Goal: Information Seeking & Learning: Learn about a topic

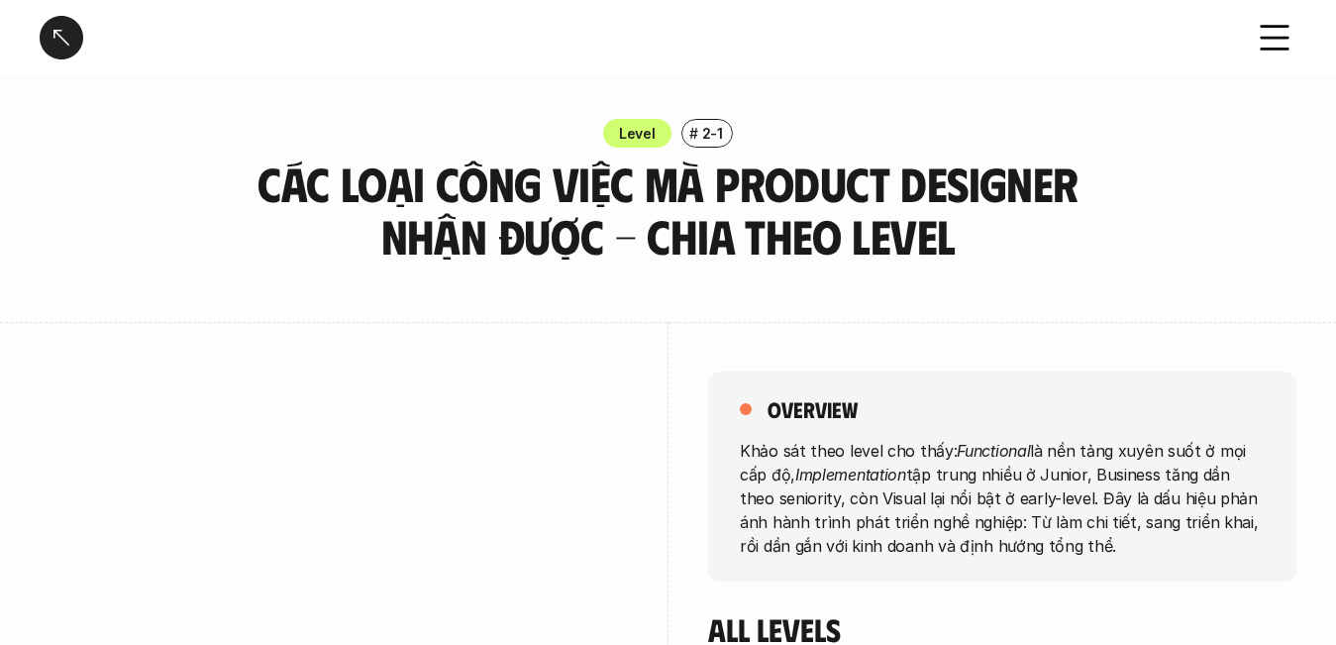
click at [189, 183] on div "Level # 2-1 Các loại công việc mà Product Designer nhận được - Chia theo Level" at bounding box center [668, 191] width 1336 height 144
click at [50, 220] on div "Level # 2-1 Các loại công việc mà Product Designer nhận được - Chia theo Level" at bounding box center [668, 191] width 1336 height 144
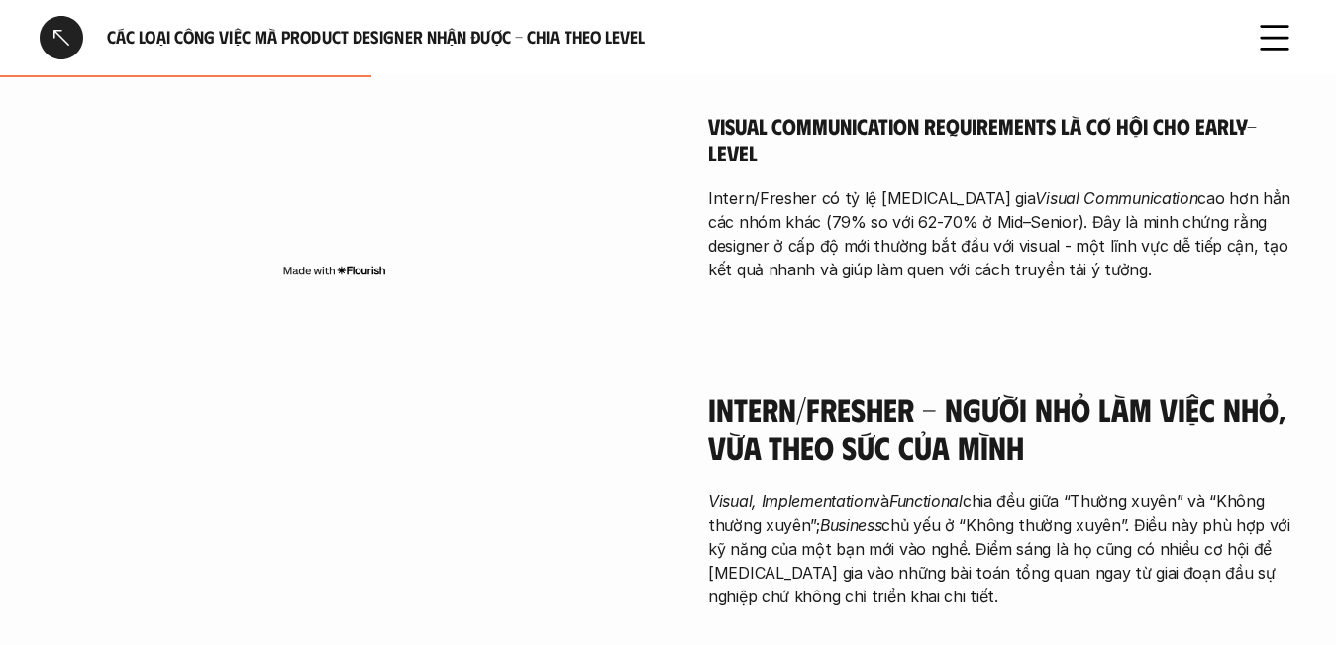
scroll to position [1585, 0]
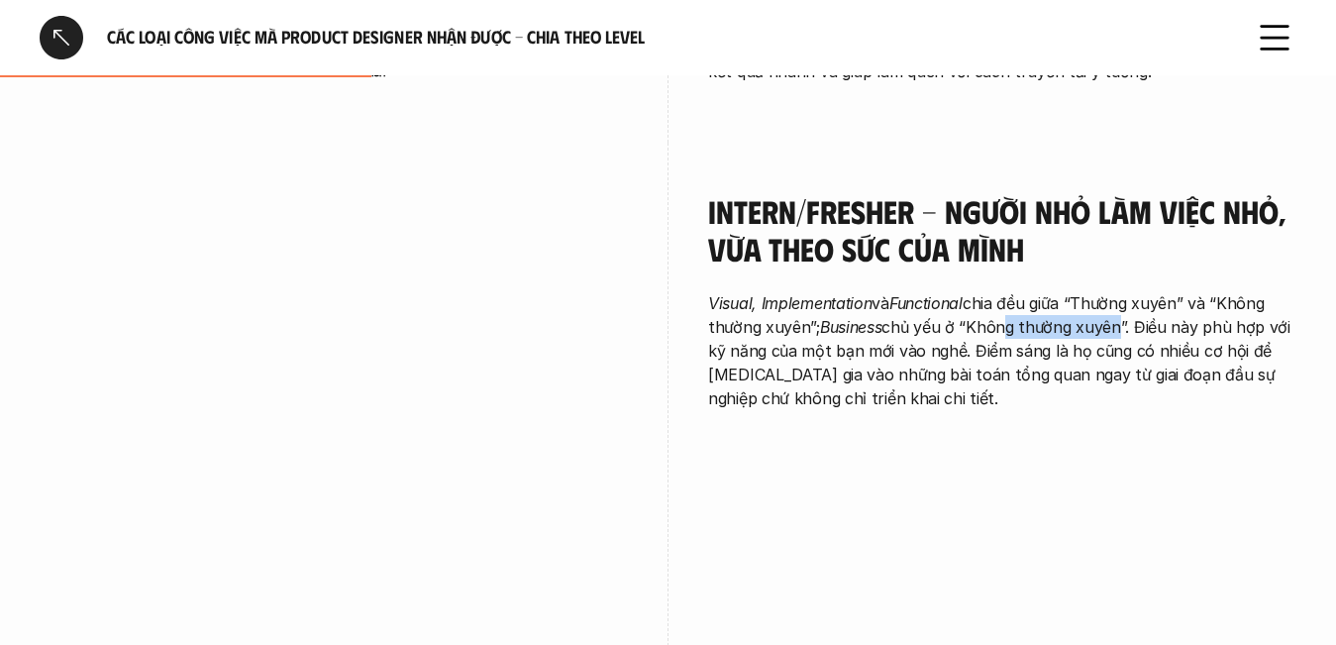
drag, startPoint x: 1014, startPoint y: 298, endPoint x: 1116, endPoint y: 298, distance: 102.0
click at [1116, 298] on p "Visual, Implementation và Functional chia đều giữa “Thường xuyên” và “Không thư…" at bounding box center [1002, 350] width 588 height 119
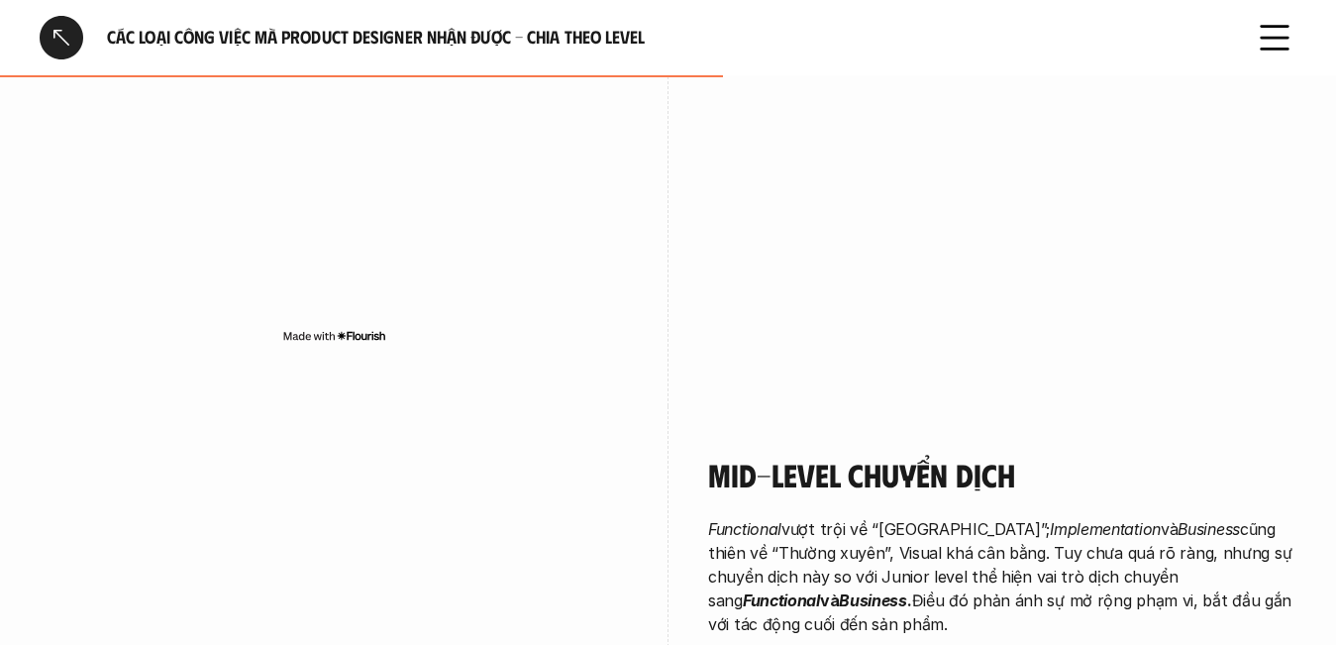
scroll to position [2972, 0]
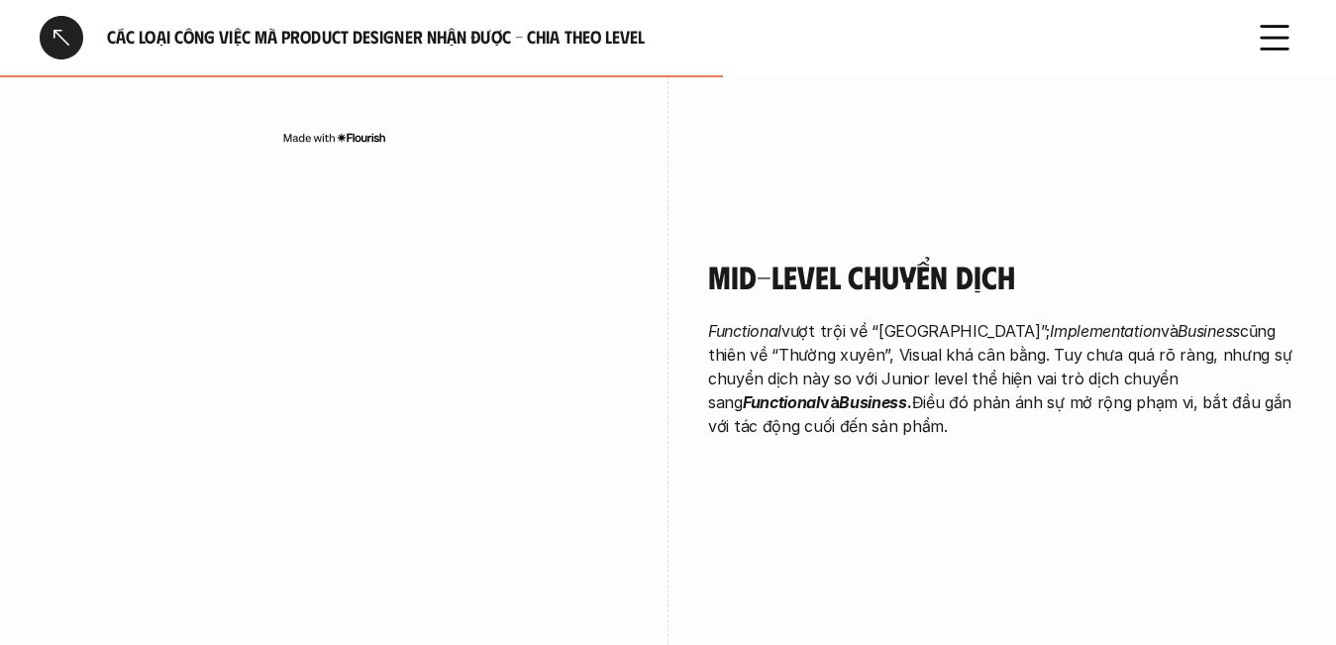
click at [1282, 389] on p "Functional vượt trội về “Thường xuyên”; Implementation và Business cũng thiên v…" at bounding box center [1002, 378] width 588 height 119
drag, startPoint x: 1090, startPoint y: 378, endPoint x: 1189, endPoint y: 378, distance: 99.1
click at [1189, 378] on p "Functional vượt trội về “Thường xuyên”; Implementation và Business cũng thiên v…" at bounding box center [1002, 378] width 588 height 119
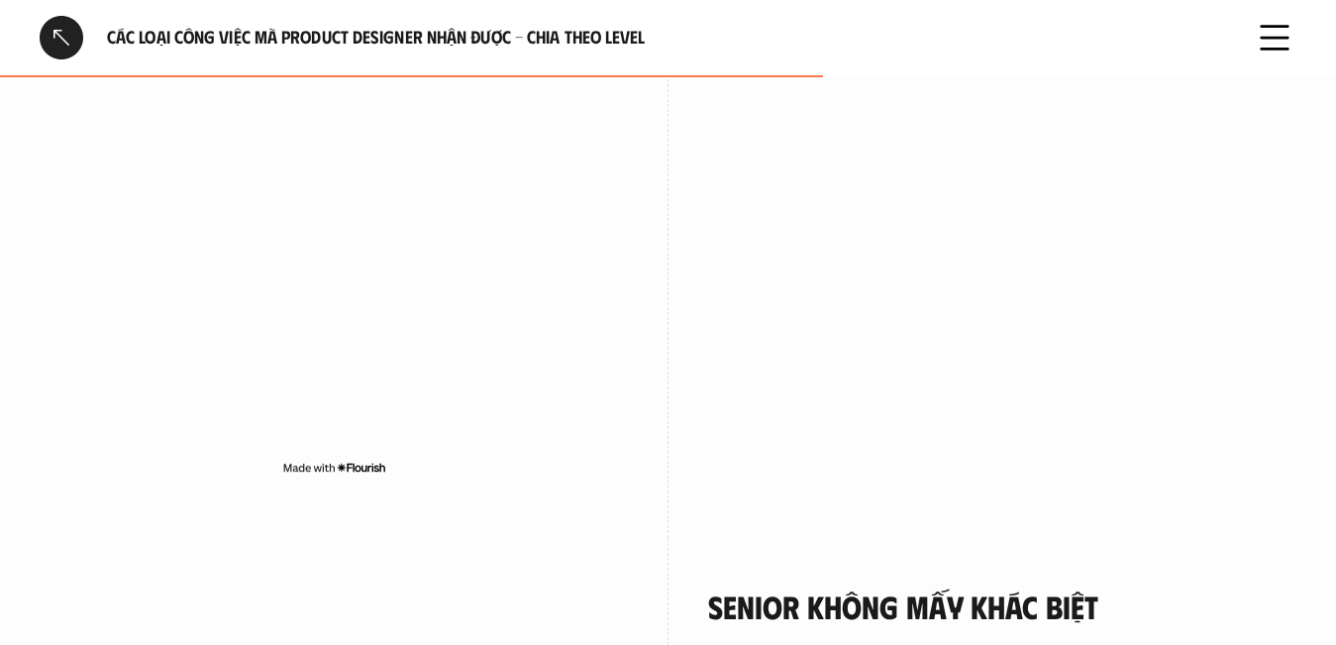
scroll to position [3567, 0]
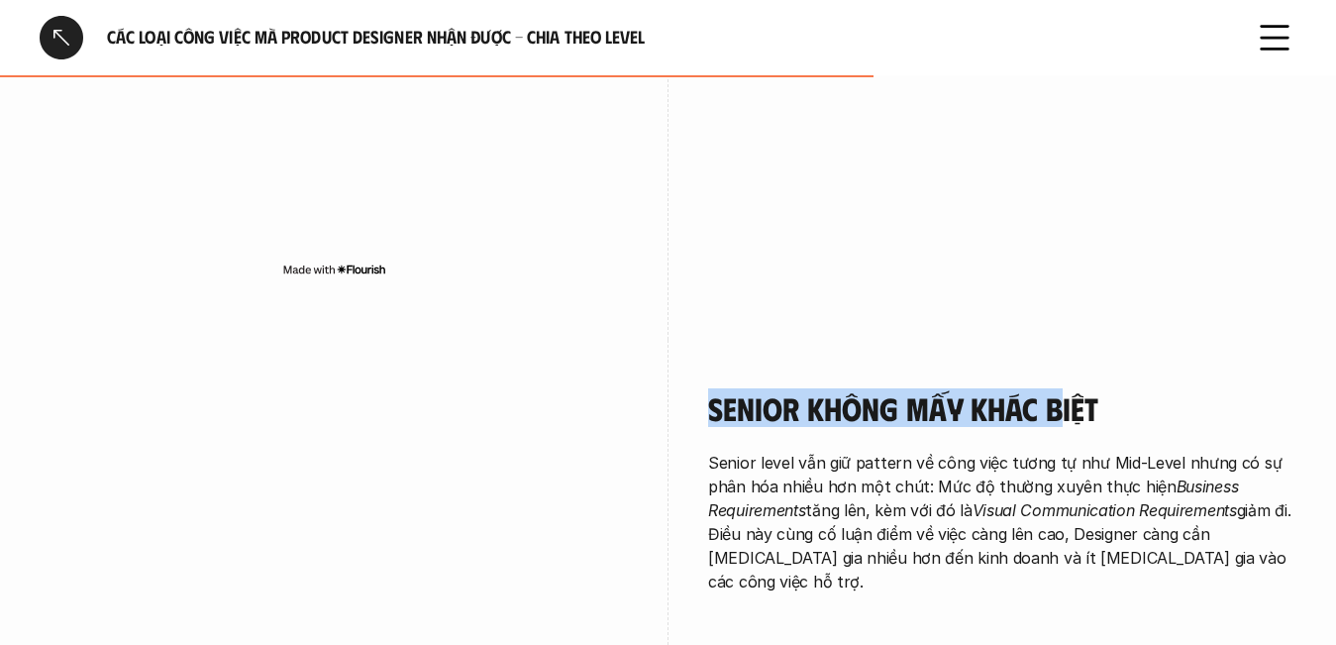
drag, startPoint x: 714, startPoint y: 387, endPoint x: 1068, endPoint y: 385, distance: 353.7
click at [1064, 389] on h4 "Senior không mấy khác biệt" at bounding box center [1002, 408] width 588 height 38
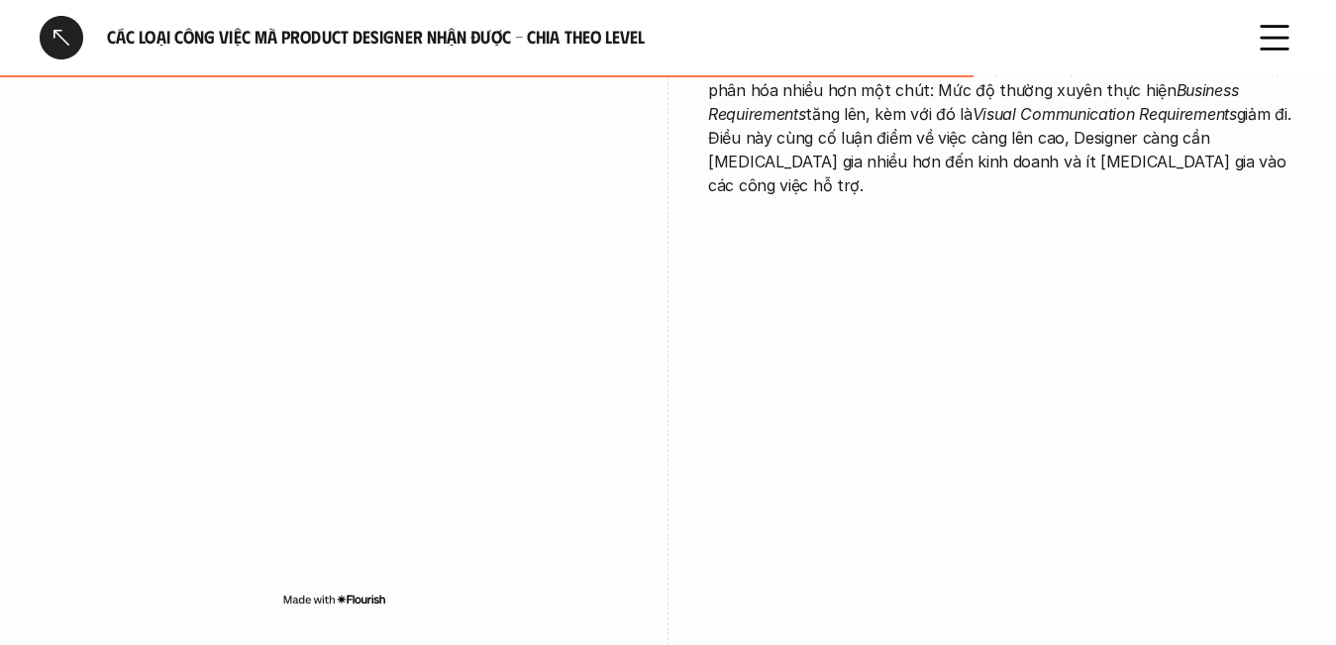
scroll to position [4359, 0]
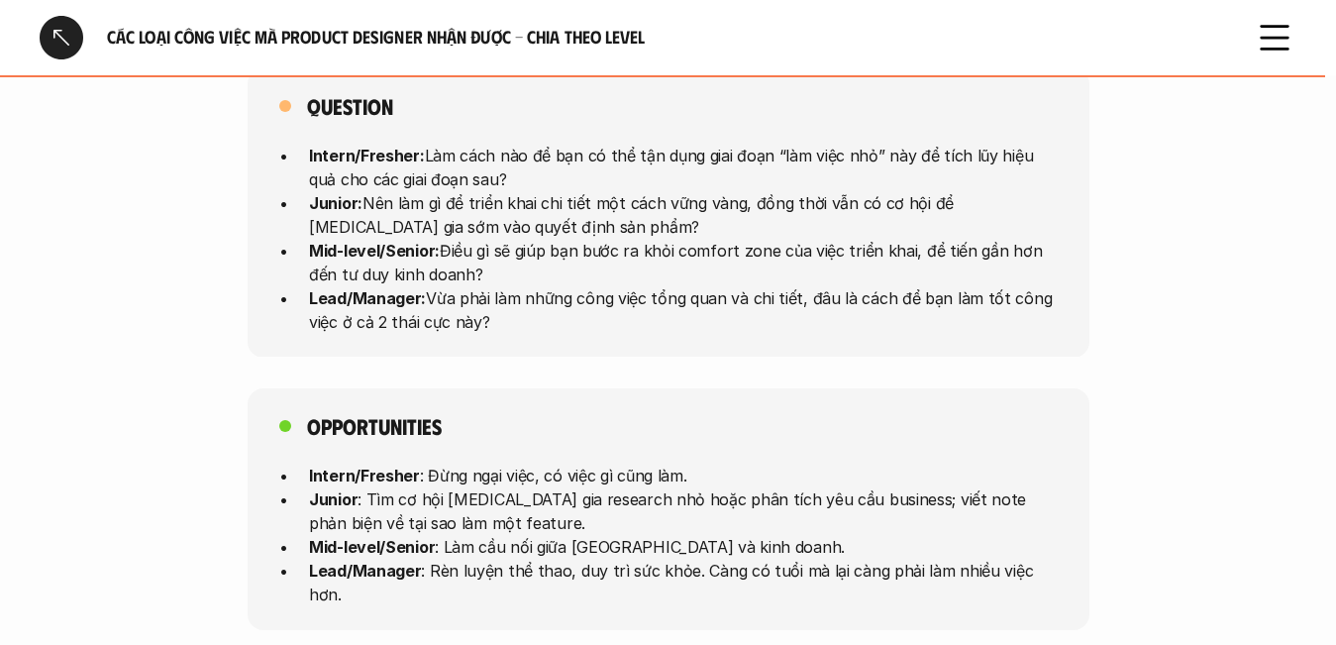
scroll to position [5548, 0]
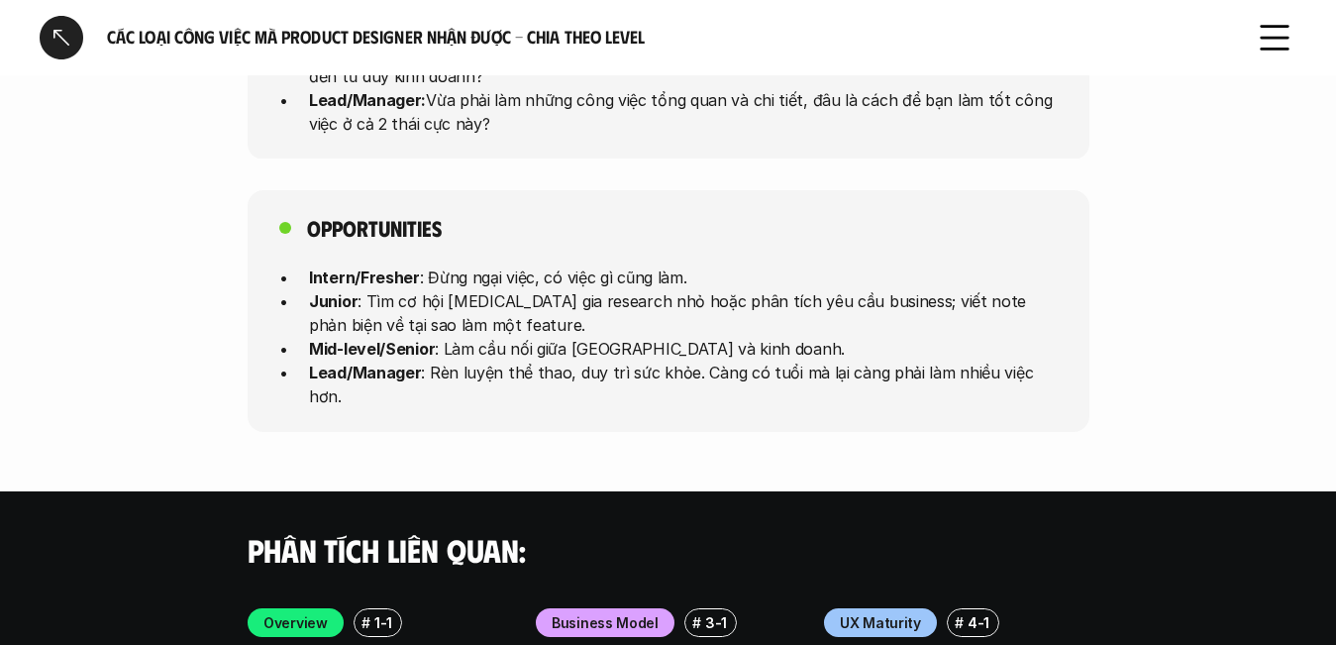
click at [385, 214] on h5 "Opportunities" at bounding box center [374, 228] width 135 height 28
click at [169, 212] on div "Opportunities Intern/Fresher : Đừng ngại việc, có việc gì cũng làm. Junior : Tì…" at bounding box center [668, 311] width 1336 height 242
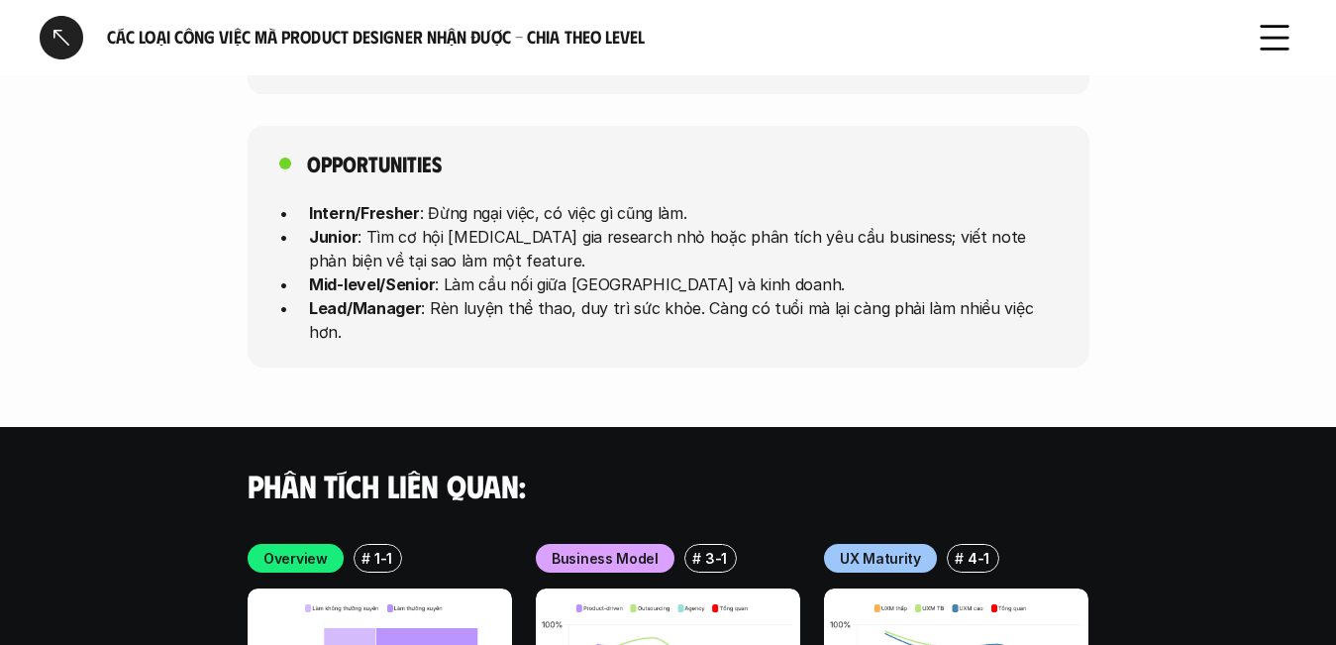
scroll to position [6009, 0]
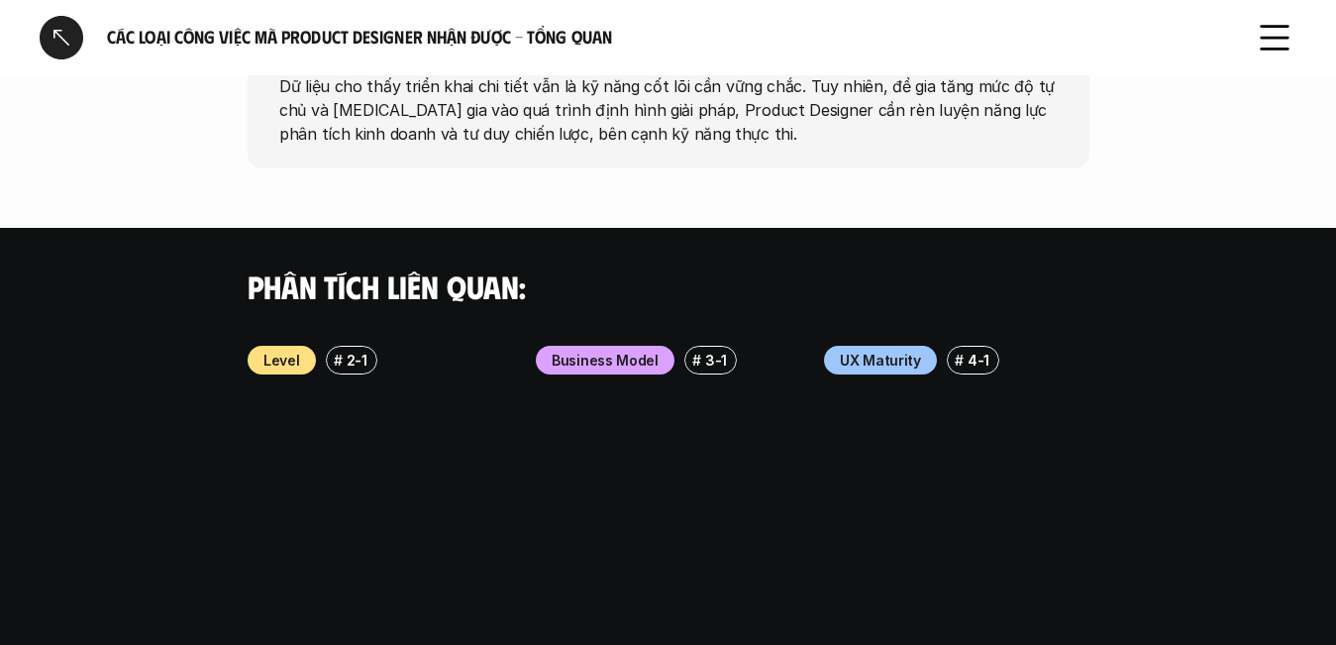
scroll to position [2291, 0]
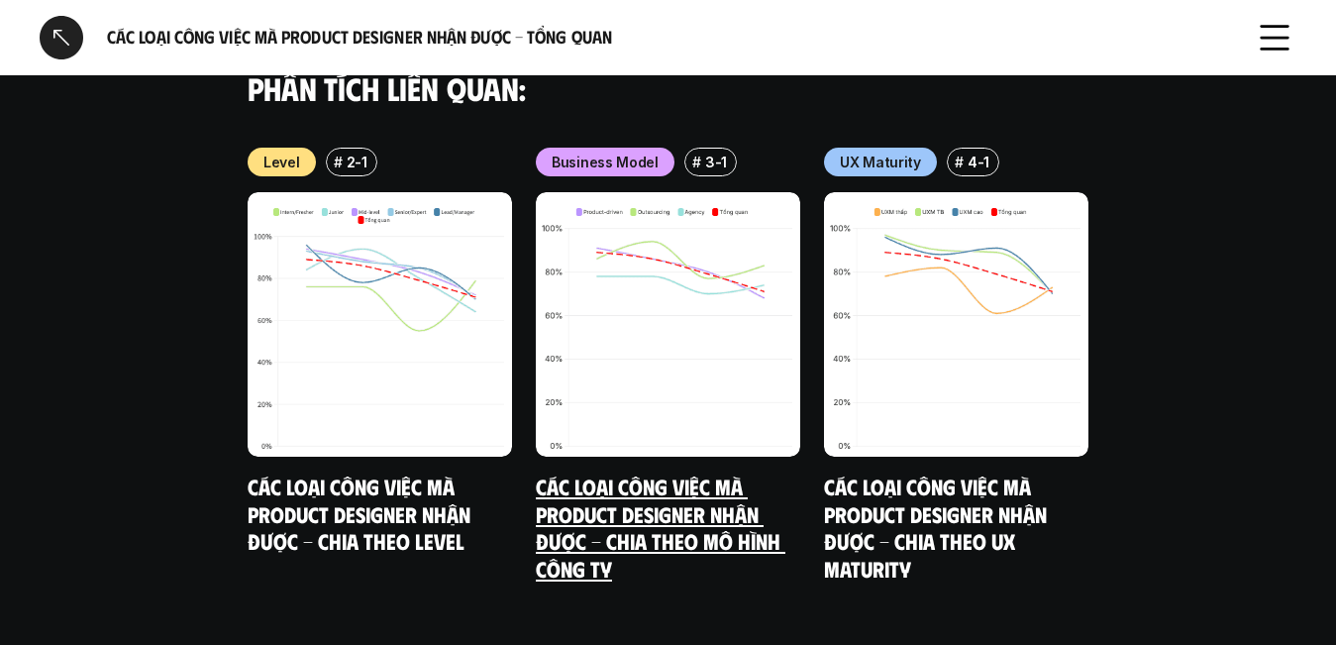
click at [649, 273] on img at bounding box center [668, 324] width 265 height 265
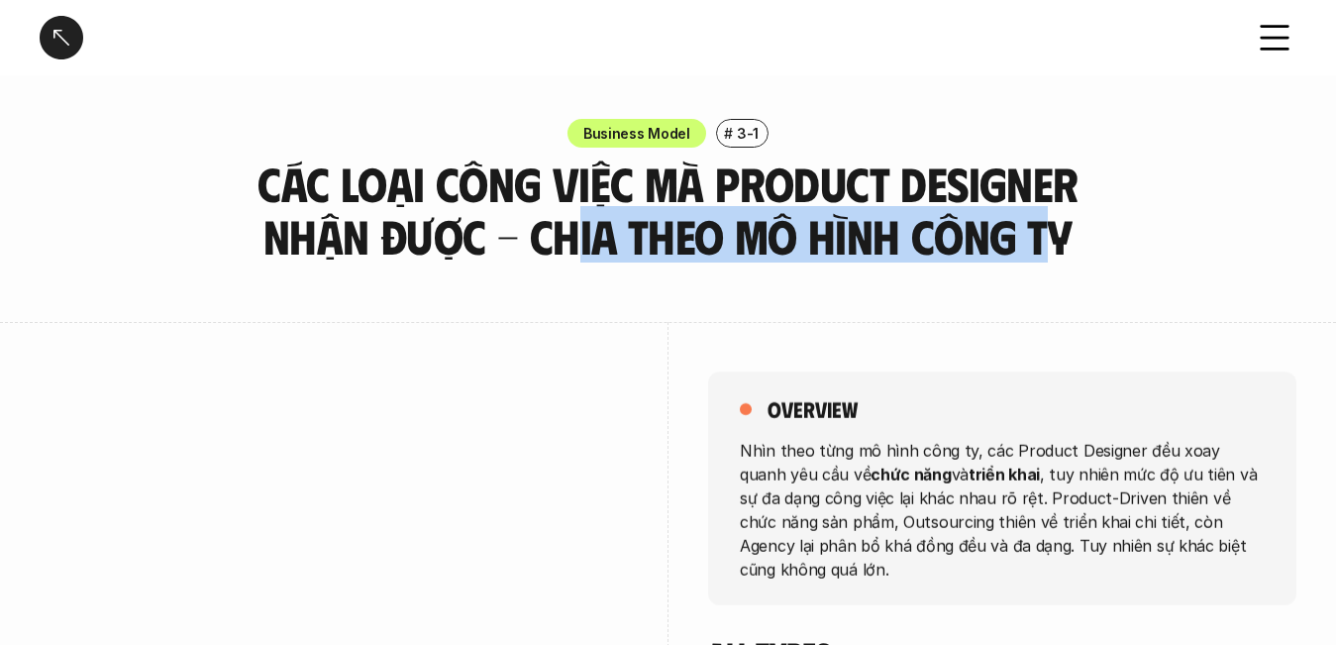
drag, startPoint x: 570, startPoint y: 238, endPoint x: 1045, endPoint y: 234, distance: 475.6
click at [1045, 234] on h3 "Các loại công việc mà Product Designer nhận được - Chia theo mô hình công ty" at bounding box center [669, 210] width 842 height 105
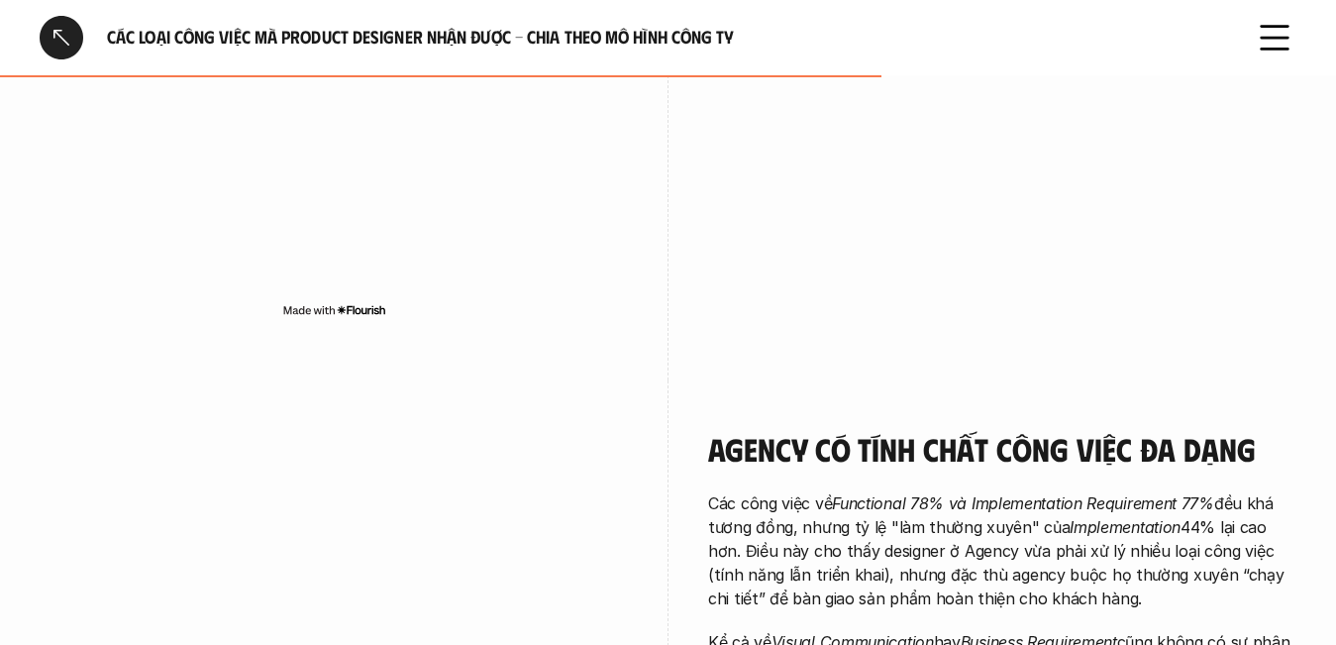
scroll to position [2576, 0]
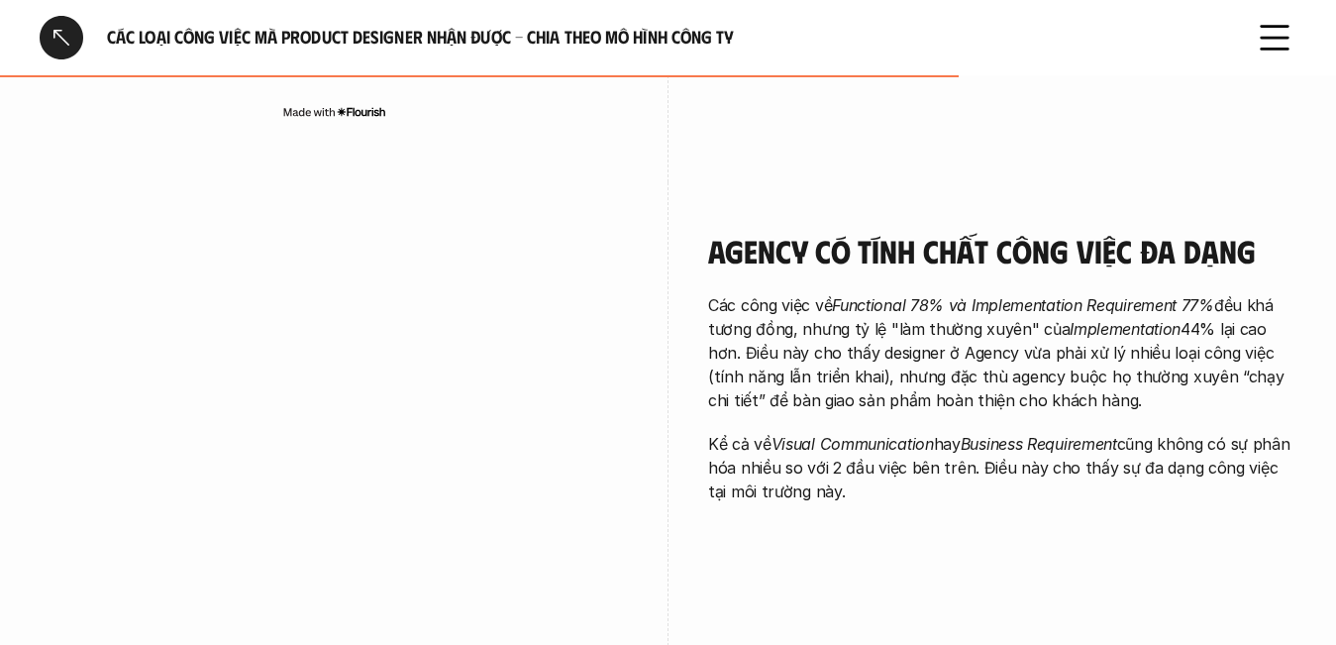
drag, startPoint x: 1207, startPoint y: 418, endPoint x: 974, endPoint y: 441, distance: 233.9
click at [974, 441] on div "Các công việc về Functional 78% và Implementation Requirement 77% đều khá tương…" at bounding box center [1002, 398] width 588 height 210
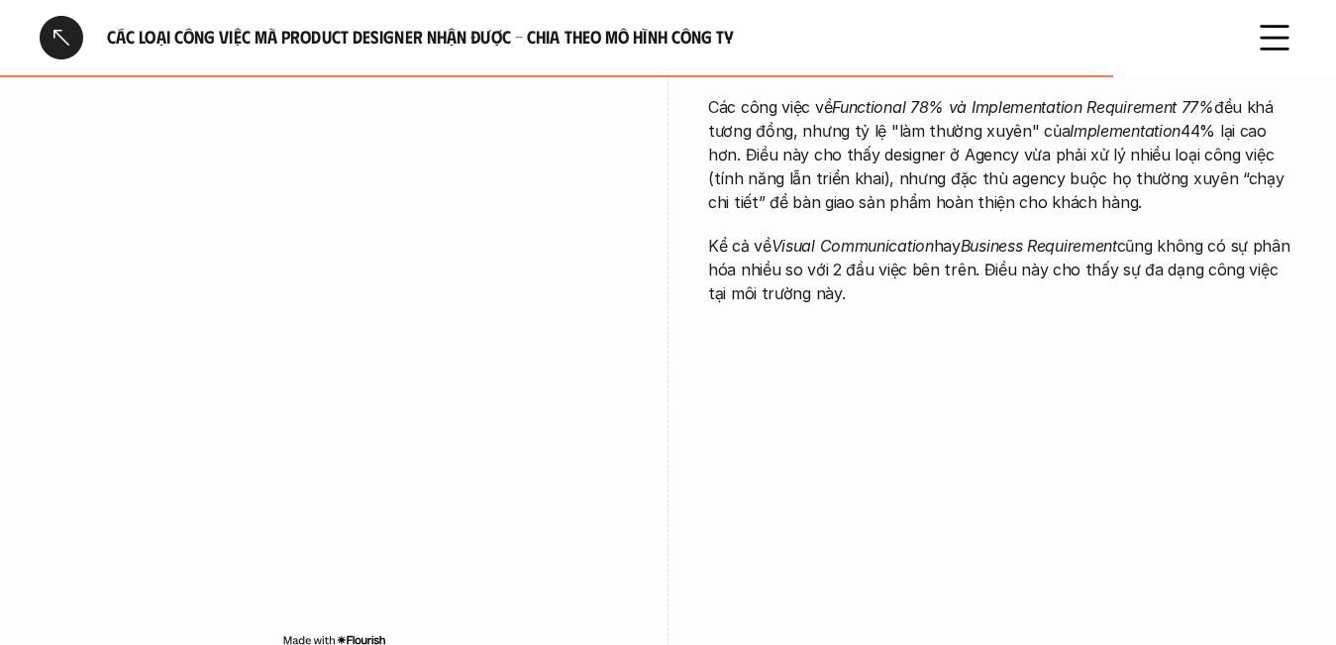
scroll to position [2972, 0]
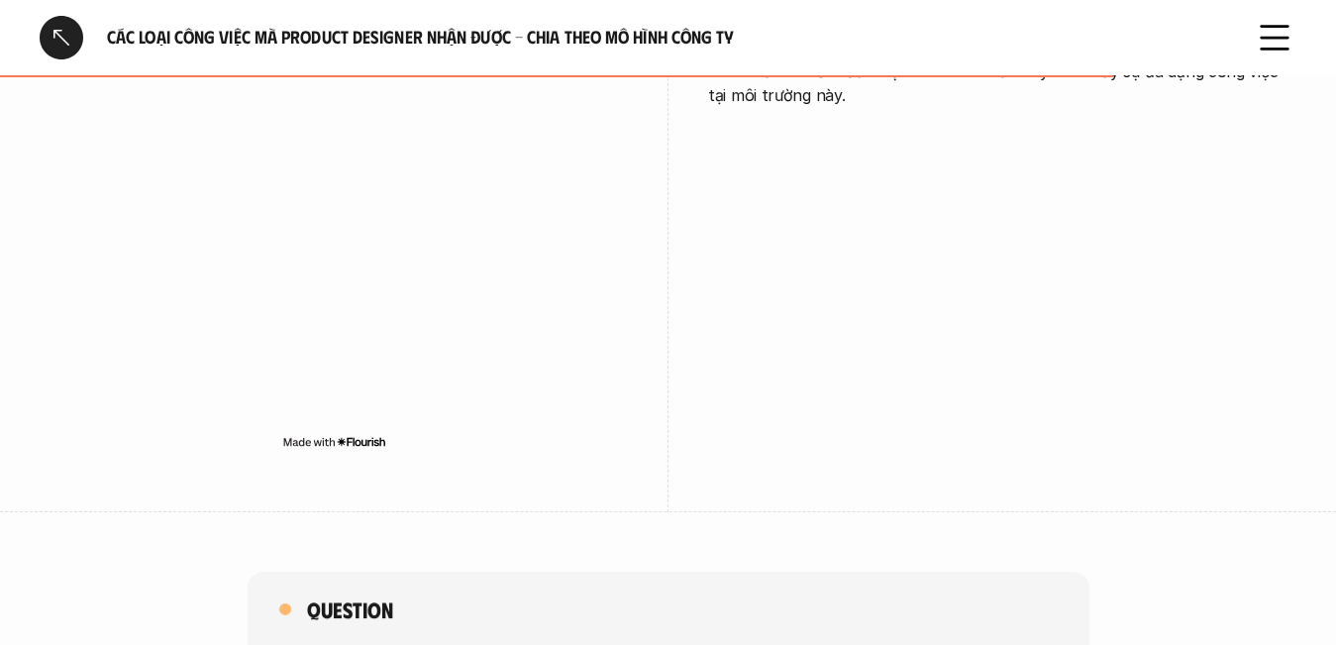
click at [1151, 232] on div "Agency có tính chất công việc đa dạng Các công việc về Functional 78% và Implem…" at bounding box center [668, 149] width 1257 height 726
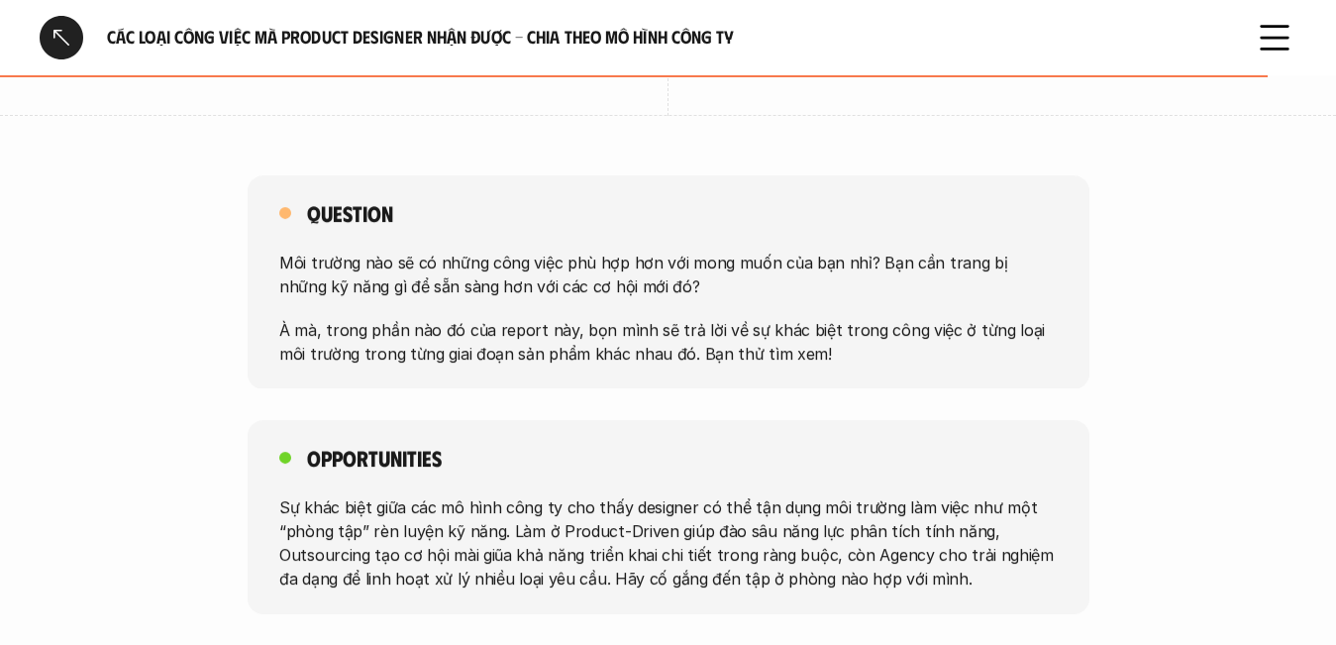
scroll to position [3567, 0]
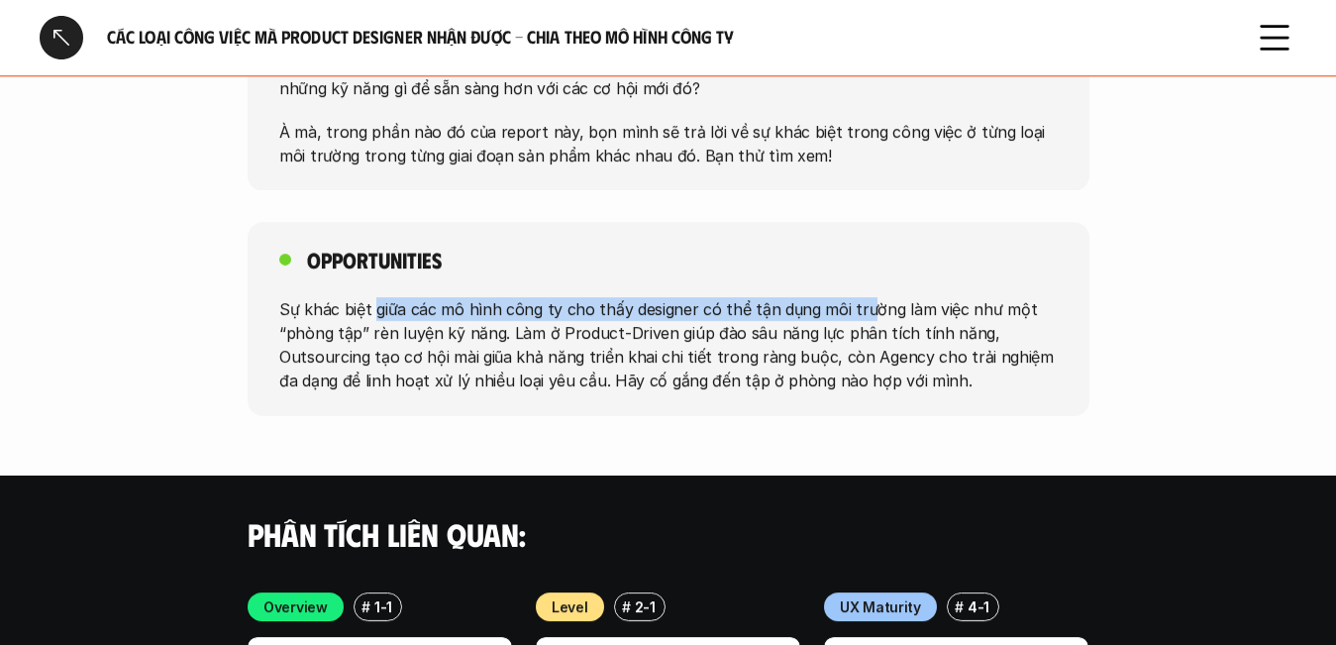
drag, startPoint x: 374, startPoint y: 313, endPoint x: 860, endPoint y: 303, distance: 485.6
click at [860, 303] on p "Sự khác biệt giữa các mô hình công ty cho thấy designer có thể tận dụng môi trư…" at bounding box center [668, 344] width 779 height 95
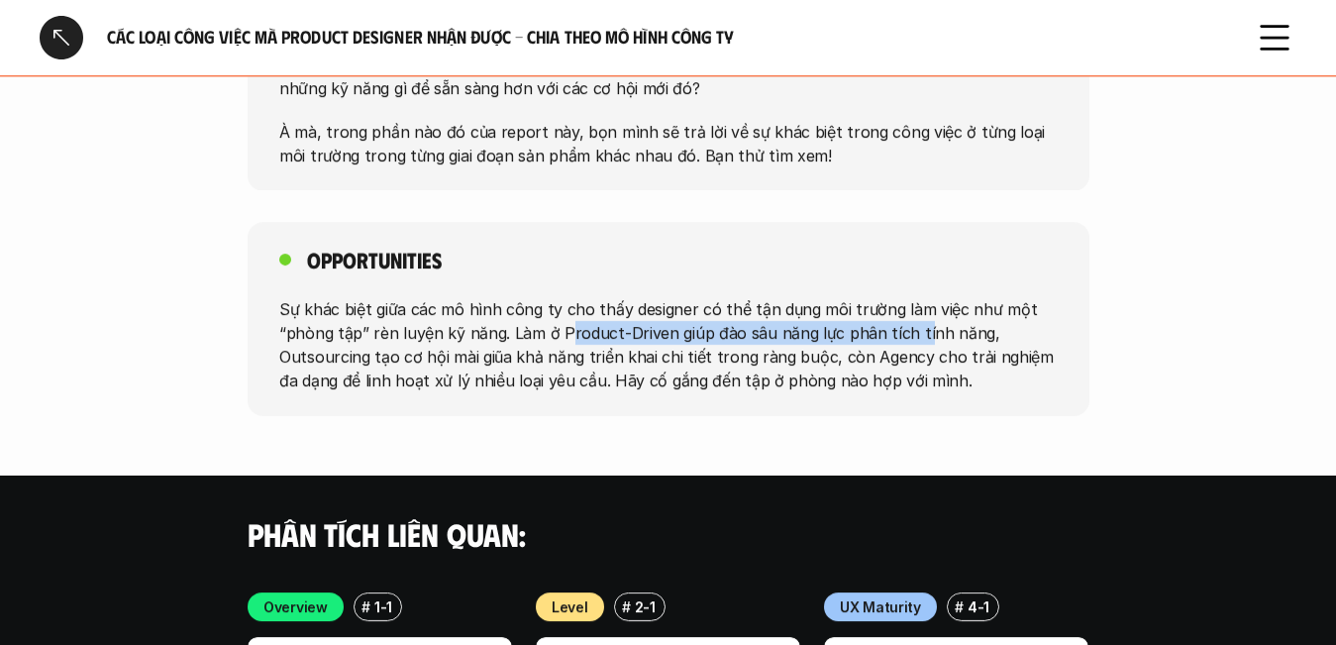
drag, startPoint x: 563, startPoint y: 330, endPoint x: 914, endPoint y: 331, distance: 351.7
click at [914, 331] on p "Sự khác biệt giữa các mô hình công ty cho thấy designer có thể tận dụng môi trư…" at bounding box center [668, 344] width 779 height 95
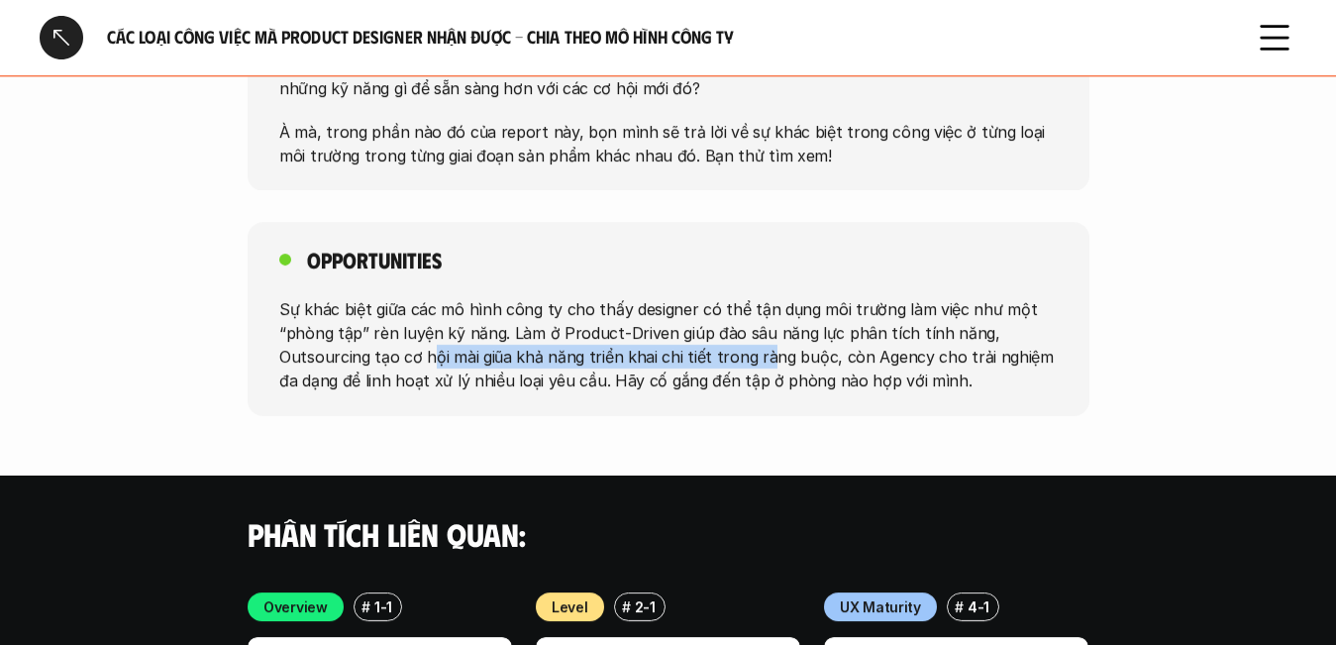
drag, startPoint x: 433, startPoint y: 361, endPoint x: 762, endPoint y: 361, distance: 328.9
click at [761, 361] on p "Sự khác biệt giữa các mô hình công ty cho thấy designer có thể tận dụng môi trư…" at bounding box center [668, 344] width 779 height 95
drag, startPoint x: 900, startPoint y: 353, endPoint x: 1034, endPoint y: 344, distance: 135.0
click at [1034, 344] on p "Sự khác biệt giữa các mô hình công ty cho thấy designer có thể tận dụng môi trư…" at bounding box center [668, 344] width 779 height 95
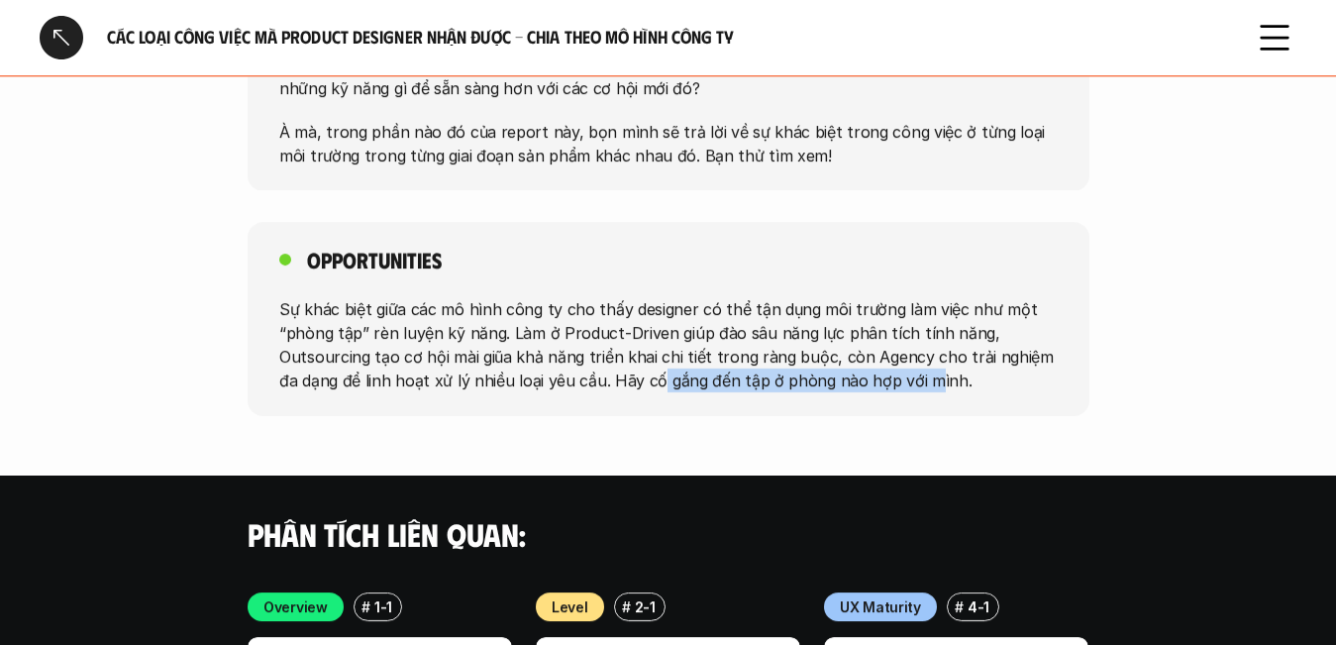
drag, startPoint x: 631, startPoint y: 381, endPoint x: 901, endPoint y: 377, distance: 269.5
click at [901, 377] on p "Sự khác biệt giữa các mô hình công ty cho thấy designer có thể tận dụng môi trư…" at bounding box center [668, 344] width 779 height 95
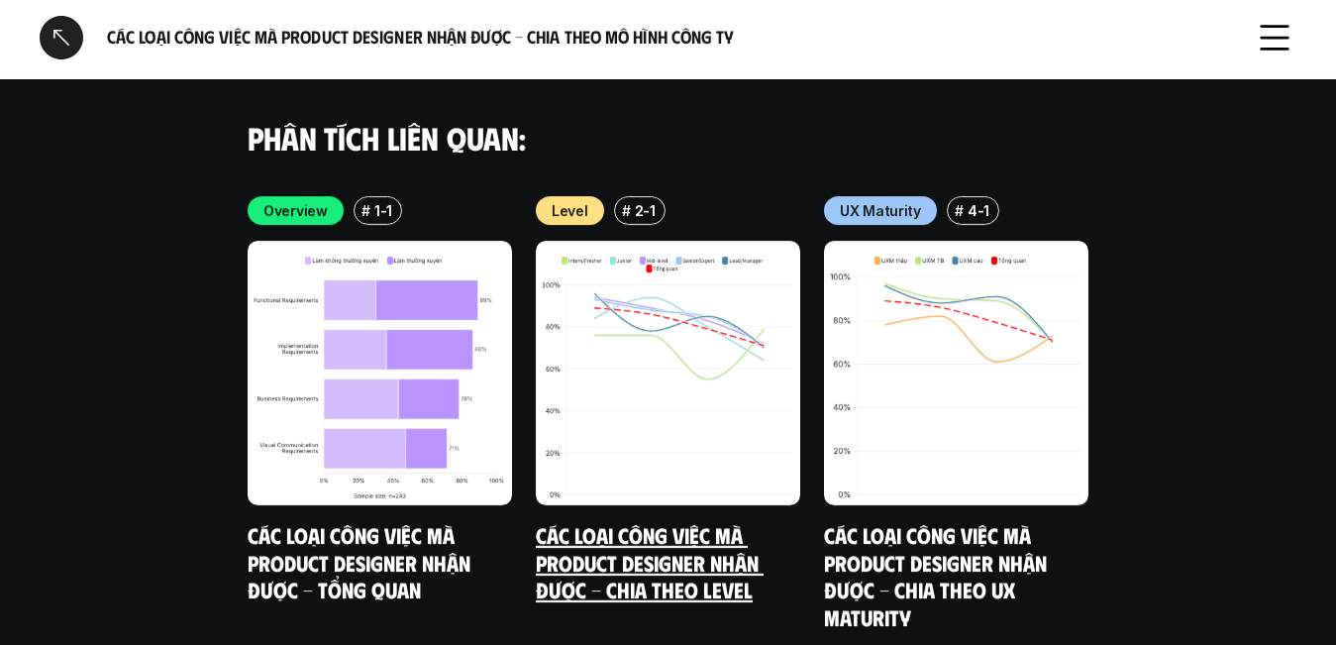
scroll to position [4059, 0]
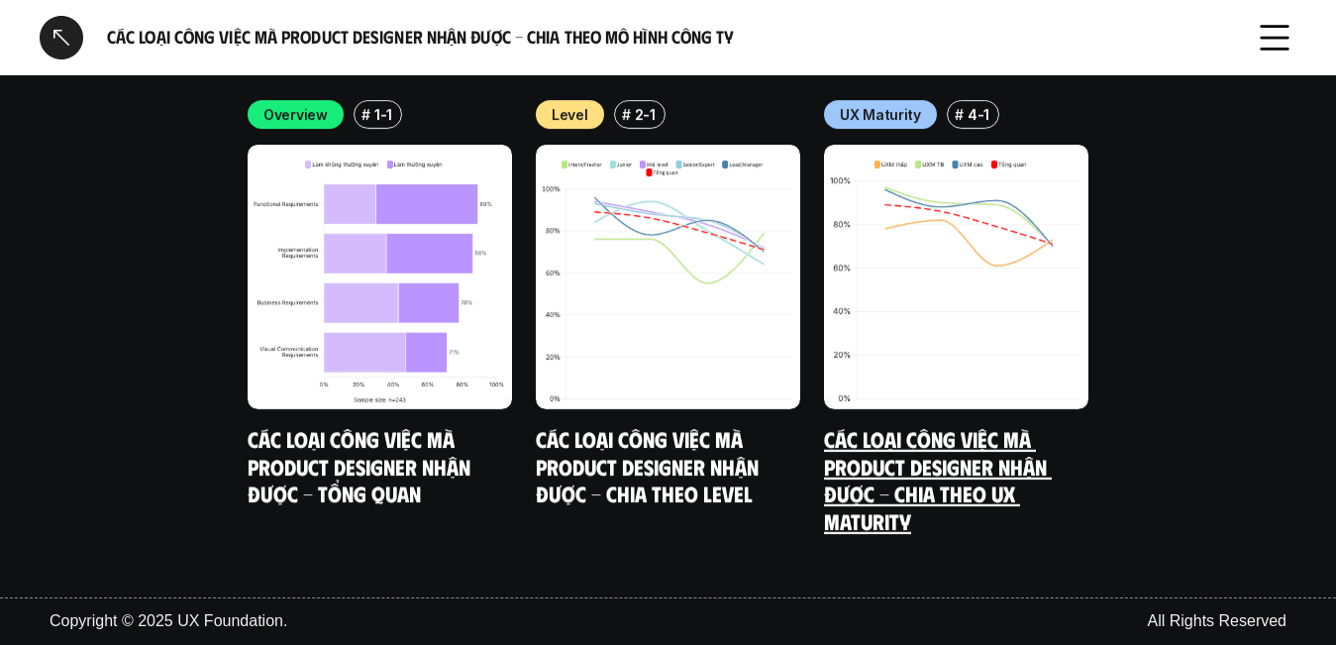
click at [869, 356] on img at bounding box center [956, 277] width 265 height 265
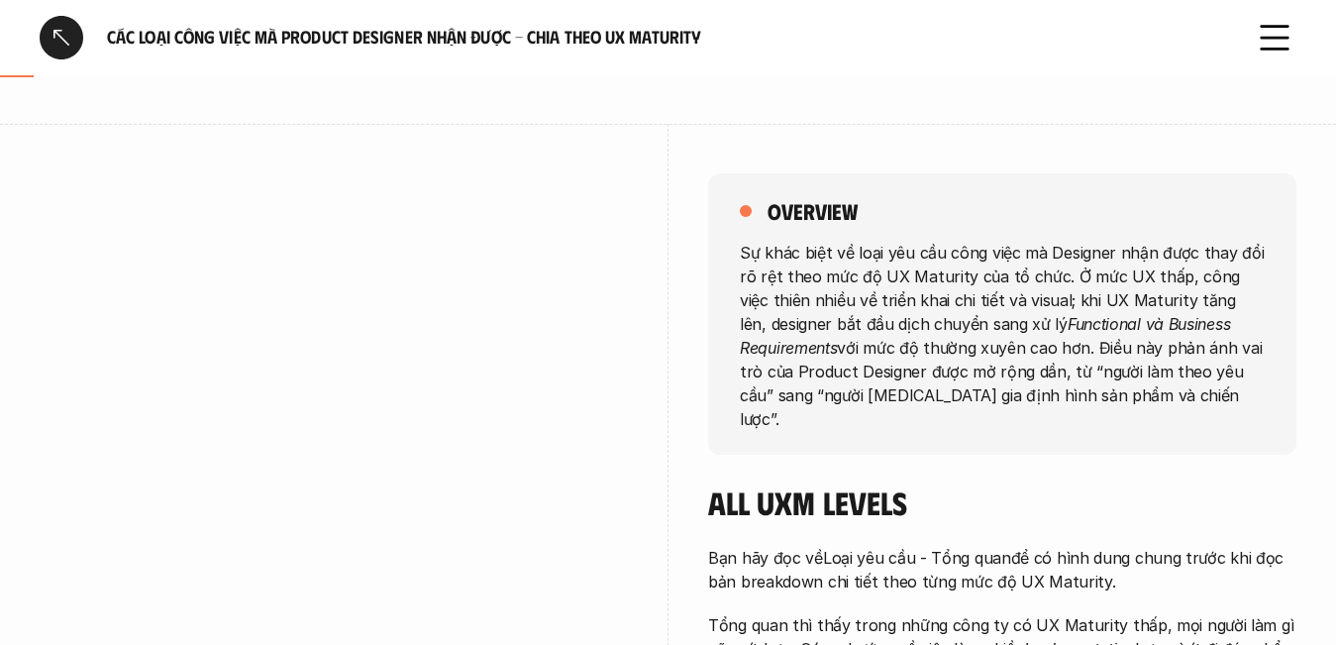
scroll to position [396, 0]
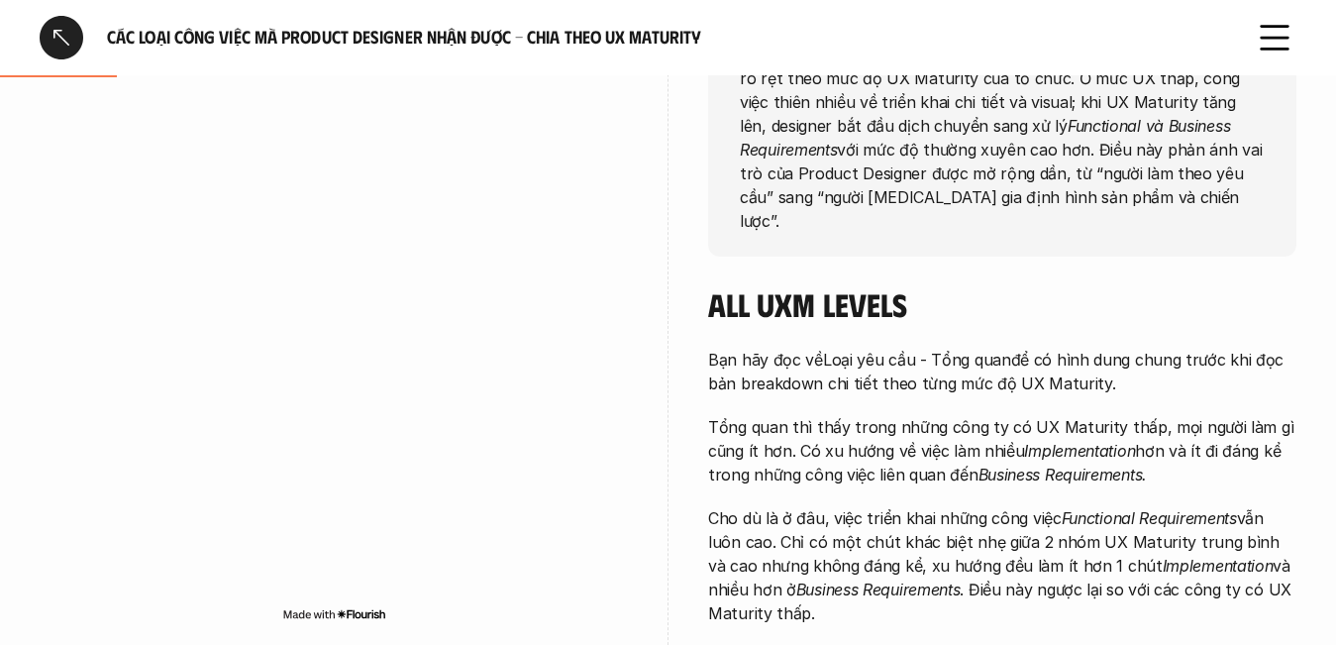
click at [1079, 415] on p "Tổng quan thì thấy trong những công ty có UX Maturity thấp, mọi người làm gì cũ…" at bounding box center [1002, 450] width 588 height 71
click at [1292, 285] on h4 "All UXM levels" at bounding box center [1002, 304] width 588 height 38
drag, startPoint x: 875, startPoint y: 489, endPoint x: 1148, endPoint y: 486, distance: 273.5
click at [1148, 506] on p "Cho dù là ở đâu, việc triển khai những công việc Functional Requirements vẫn lu…" at bounding box center [1002, 565] width 588 height 119
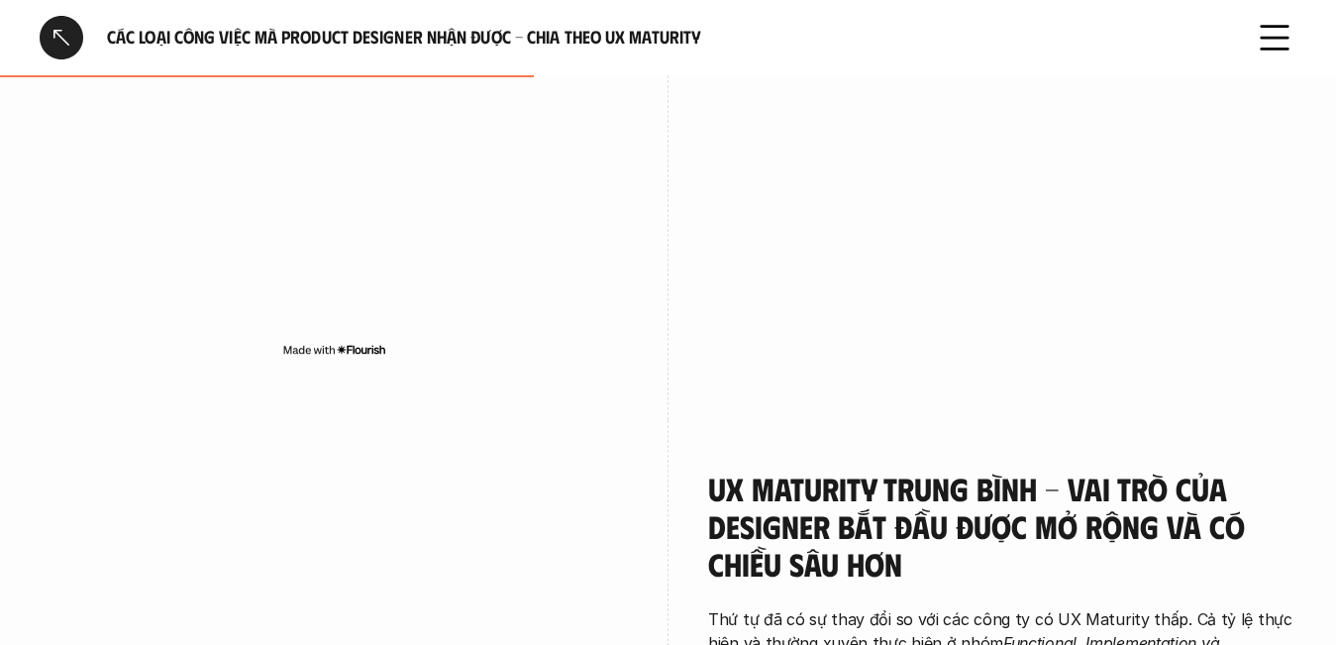
scroll to position [1585, 0]
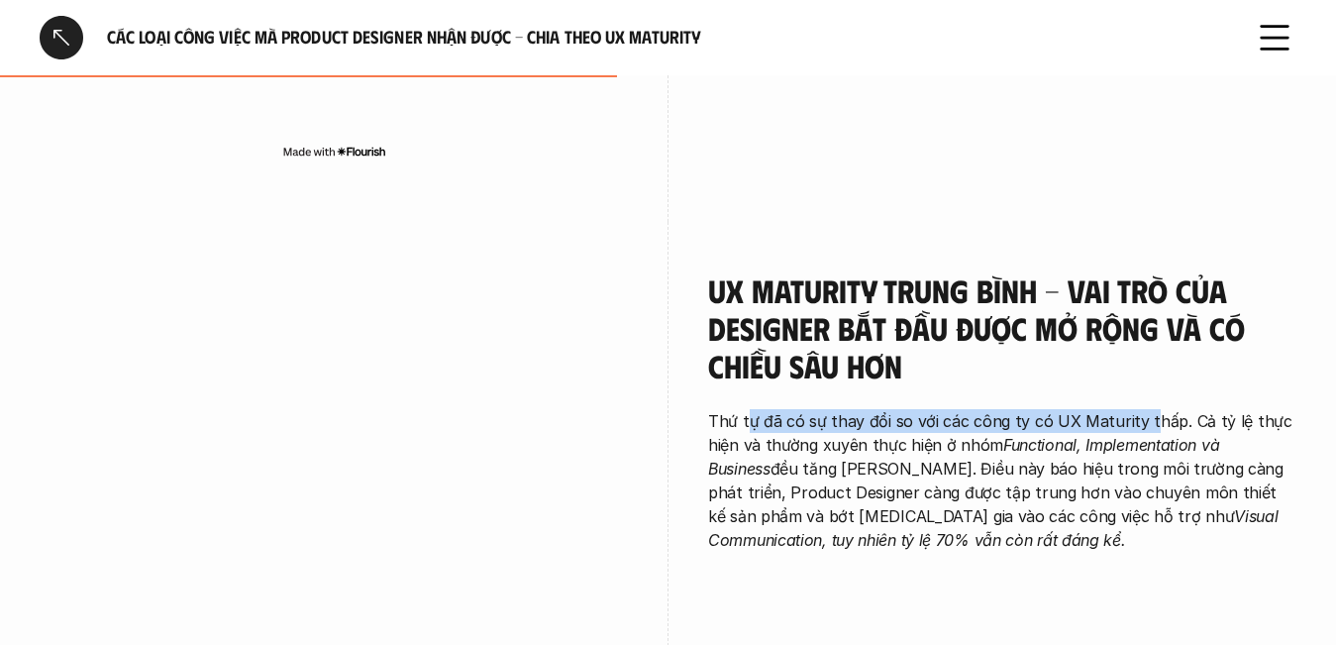
drag, startPoint x: 745, startPoint y: 391, endPoint x: 1140, endPoint y: 391, distance: 395.3
click at [1140, 409] on p "Thứ tự đã có sự thay đổi so với các công ty có UX Maturity thấp. Cả tỷ lệ thực …" at bounding box center [1002, 480] width 588 height 143
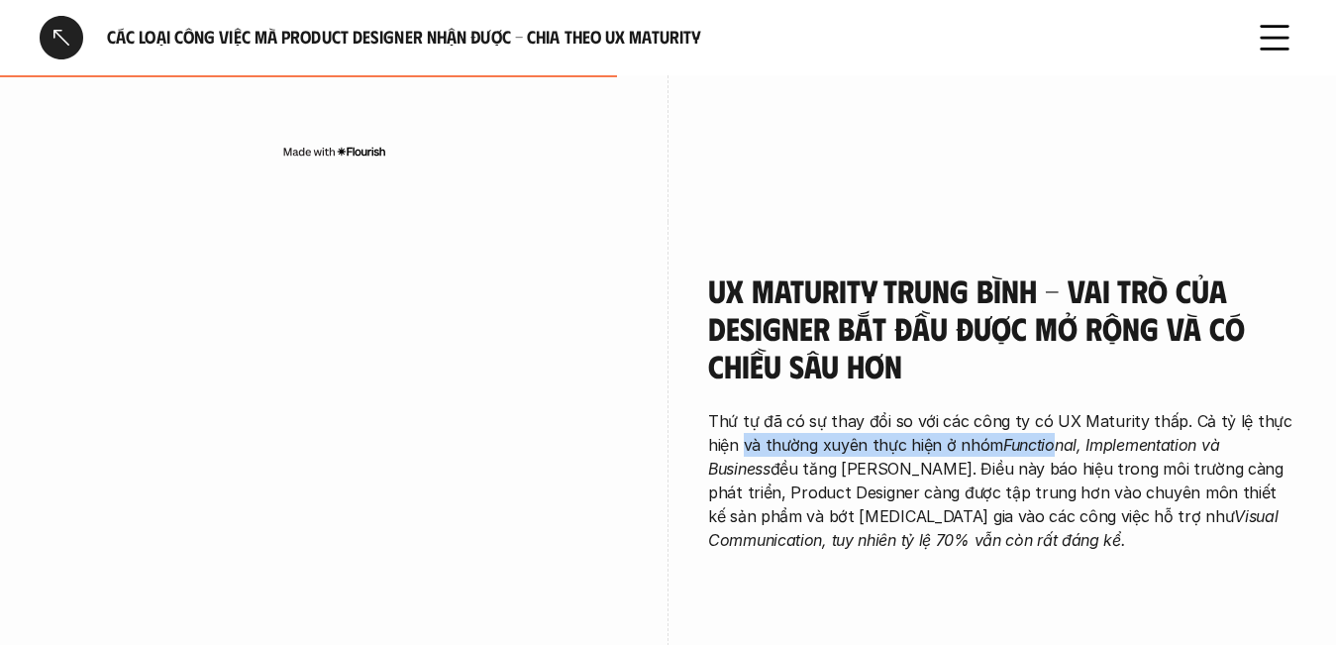
drag, startPoint x: 747, startPoint y: 426, endPoint x: 1050, endPoint y: 421, distance: 303.2
click at [1050, 421] on p "Thứ tự đã có sự thay đổi so với các công ty có UX Maturity thấp. Cả tỷ lệ thực …" at bounding box center [1002, 480] width 588 height 143
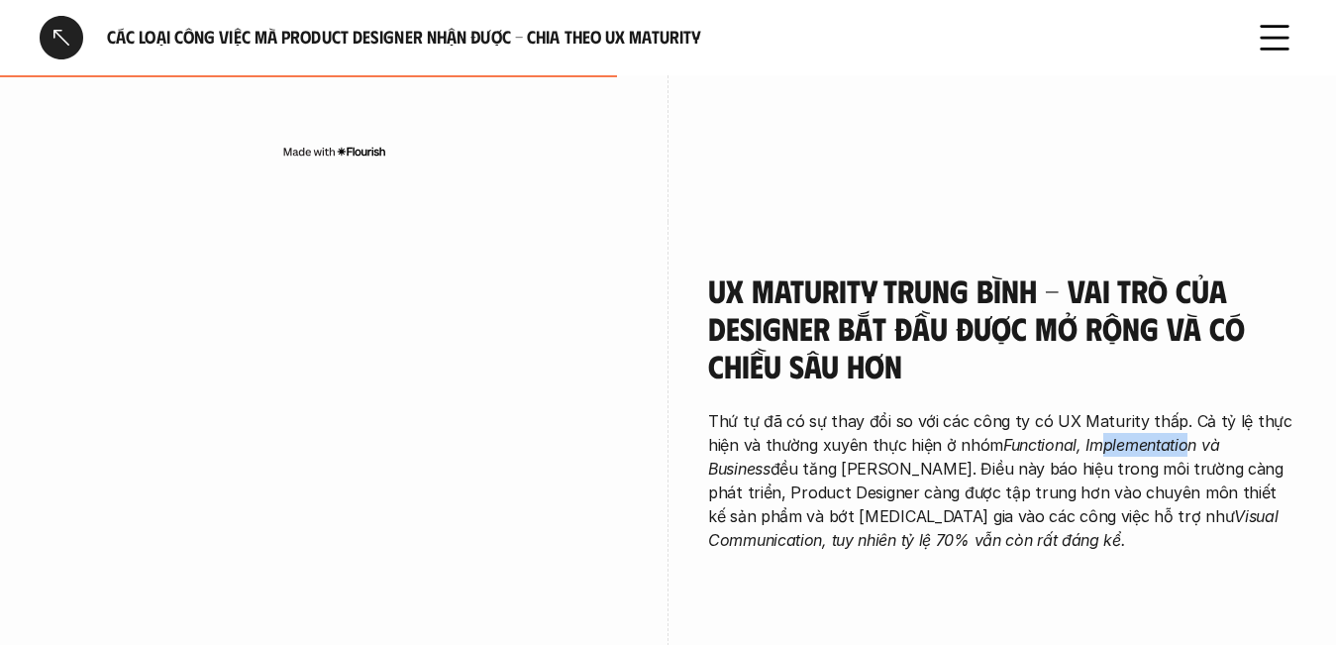
drag, startPoint x: 1111, startPoint y: 421, endPoint x: 1191, endPoint y: 421, distance: 80.2
click at [1190, 435] on em "Functional, Implementation và Business" at bounding box center [966, 457] width 516 height 44
drag, startPoint x: 1260, startPoint y: 419, endPoint x: 1271, endPoint y: 417, distance: 11.1
click at [1225, 435] on em "Functional, Implementation và Business" at bounding box center [966, 457] width 516 height 44
drag, startPoint x: 799, startPoint y: 444, endPoint x: 733, endPoint y: 445, distance: 65.4
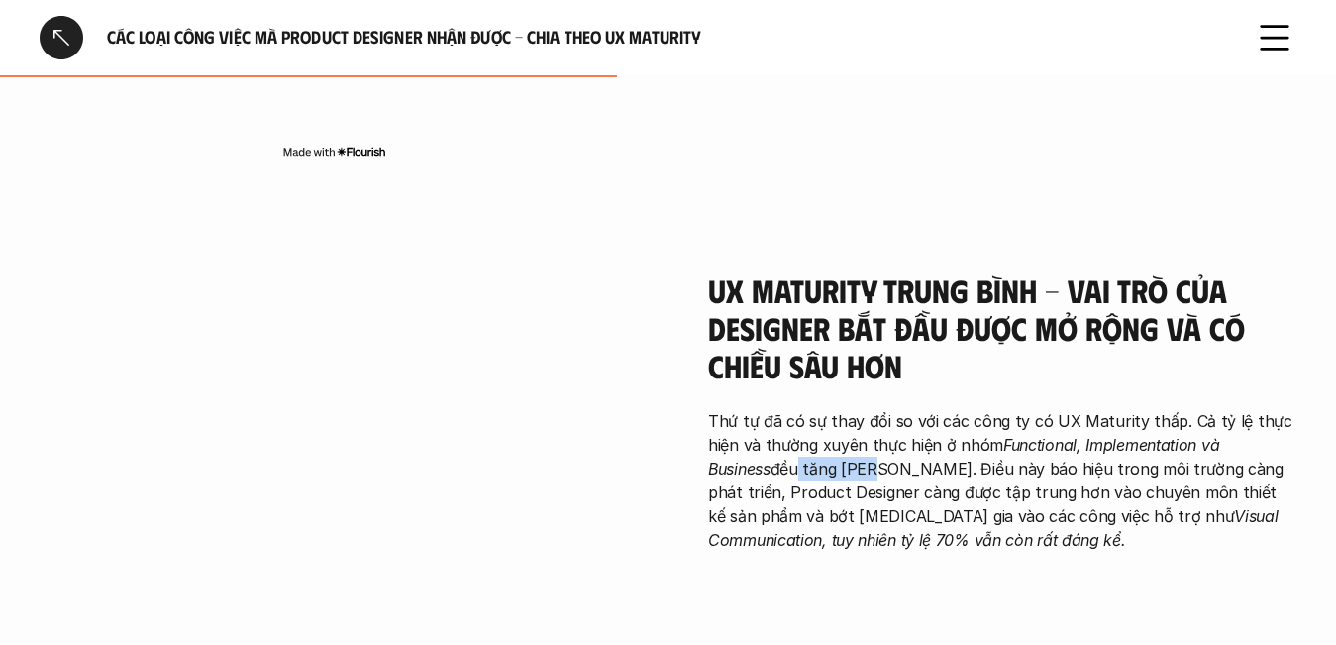
click at [733, 445] on p "Thứ tự đã có sự thay đổi so với các công ty có UX Maturity thấp. Cả tỷ lệ thực …" at bounding box center [1002, 480] width 588 height 143
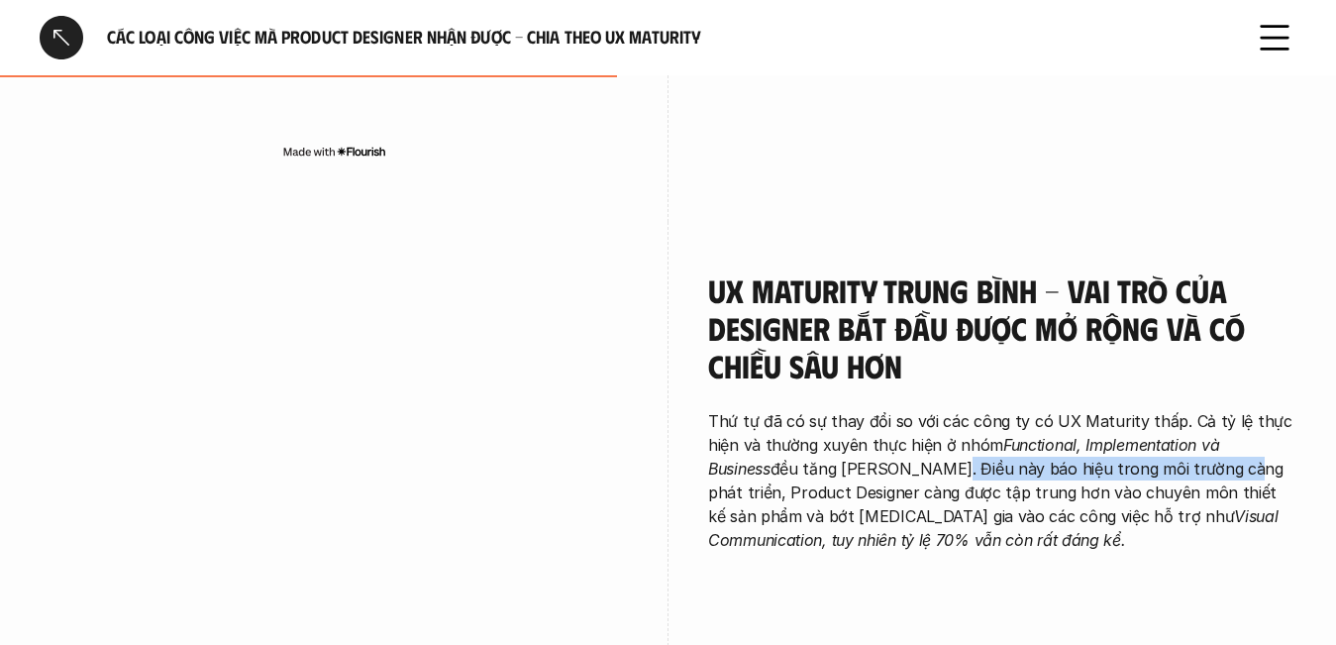
drag, startPoint x: 953, startPoint y: 447, endPoint x: 1151, endPoint y: 445, distance: 198.2
click at [1151, 445] on p "Thứ tự đã có sự thay đổi so với các công ty có UX Maturity thấp. Cả tỷ lệ thực …" at bounding box center [1002, 480] width 588 height 143
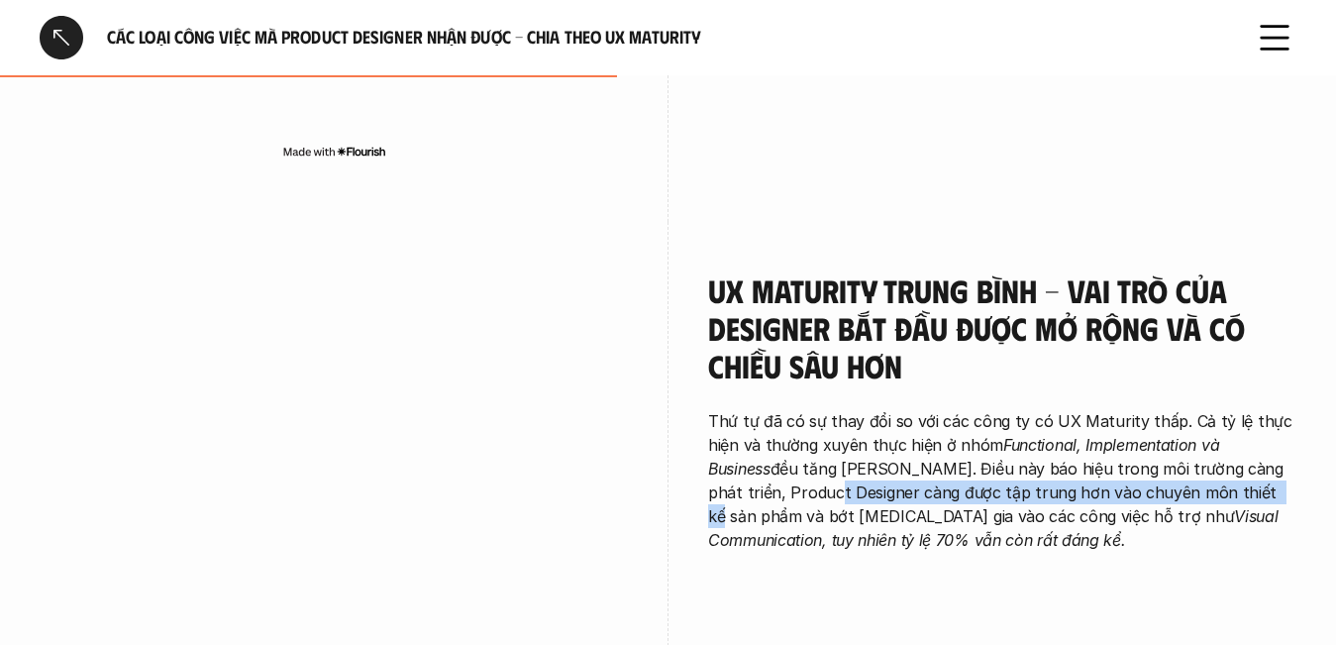
drag, startPoint x: 750, startPoint y: 471, endPoint x: 1191, endPoint y: 470, distance: 440.9
click at [1191, 470] on p "Thứ tự đã có sự thay đổi so với các công ty có UX Maturity thấp. Cả tỷ lệ thực …" at bounding box center [1002, 480] width 588 height 143
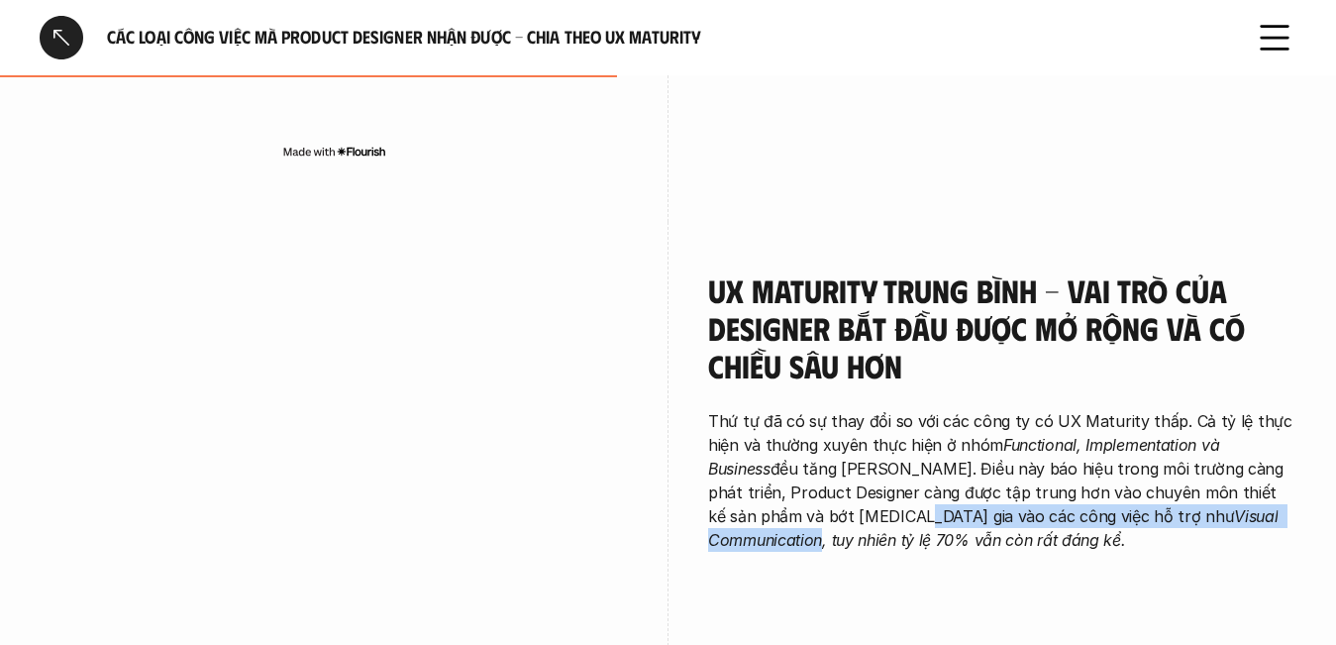
drag, startPoint x: 909, startPoint y: 489, endPoint x: 1153, endPoint y: 491, distance: 243.7
click at [1153, 491] on p "Thứ tự đã có sự thay đổi so với các công ty có UX Maturity thấp. Cả tỷ lệ thực …" at bounding box center [1002, 480] width 588 height 143
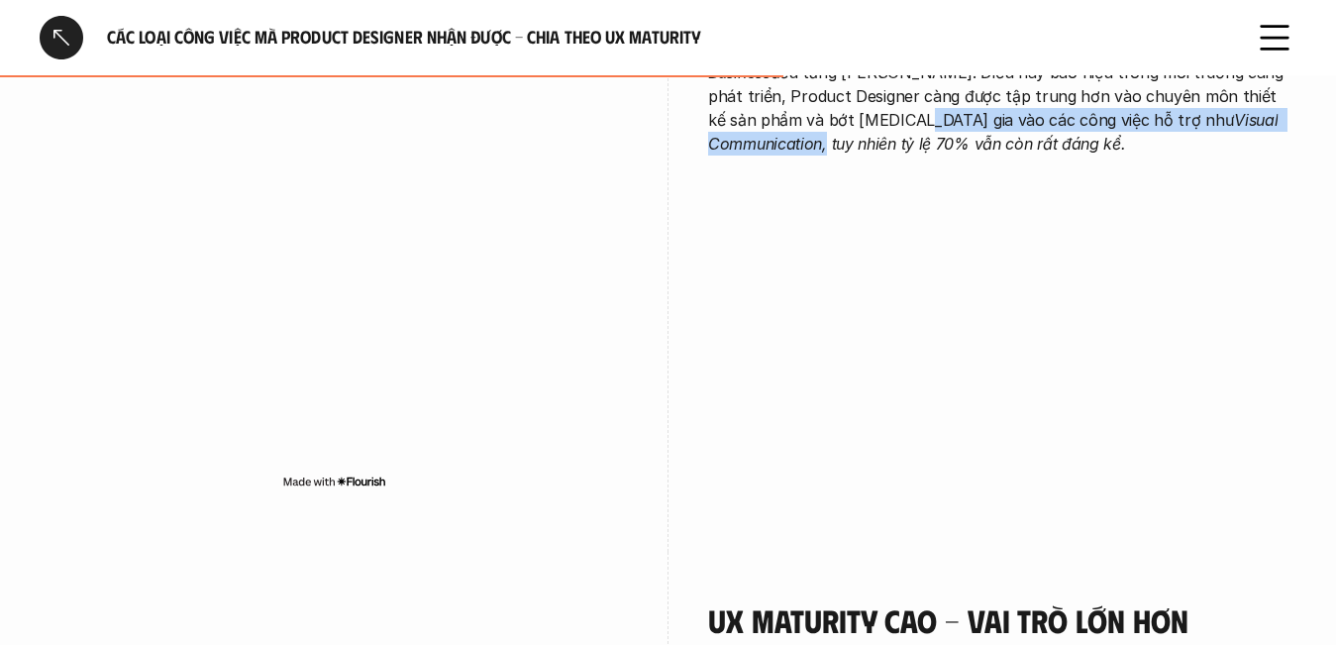
scroll to position [2180, 0]
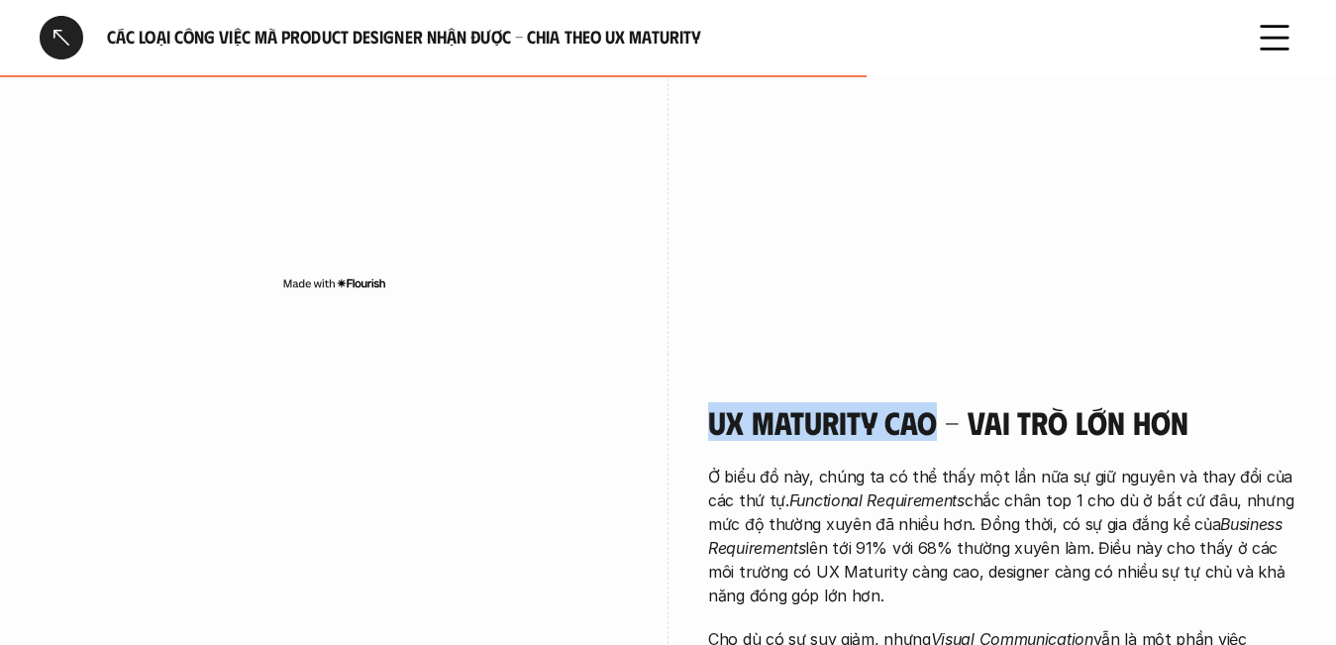
drag, startPoint x: 696, startPoint y: 390, endPoint x: 928, endPoint y: 394, distance: 231.9
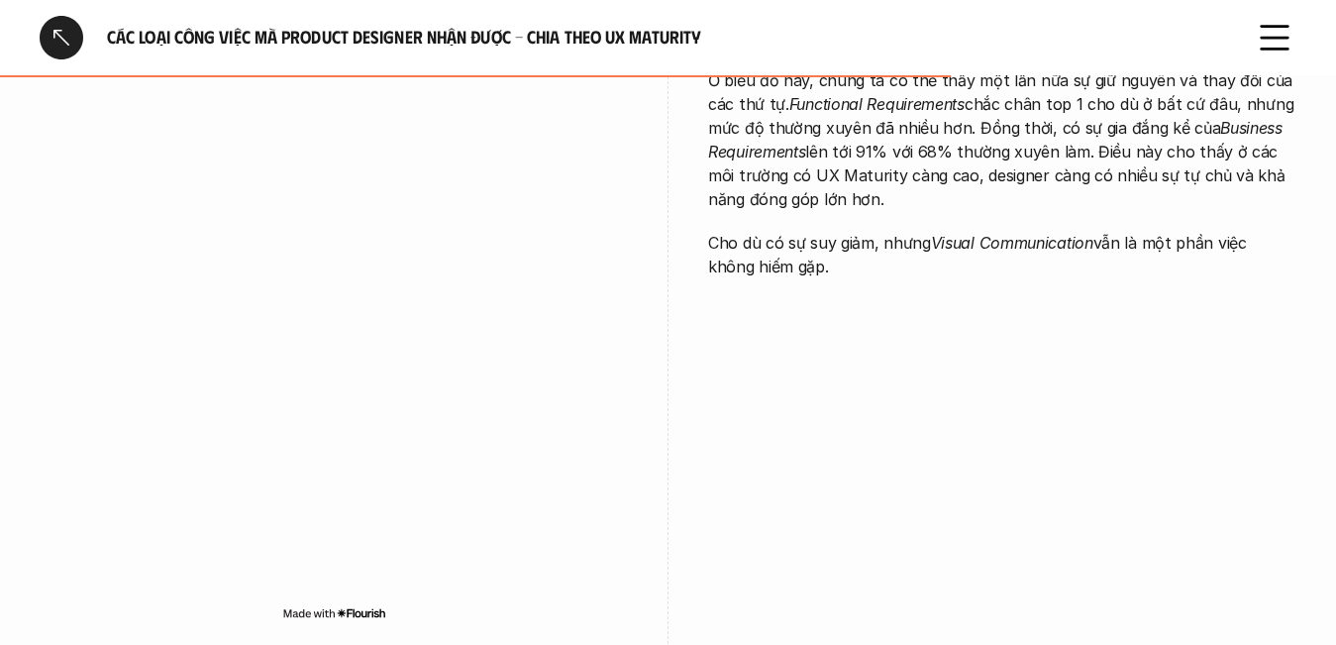
scroll to position [2378, 0]
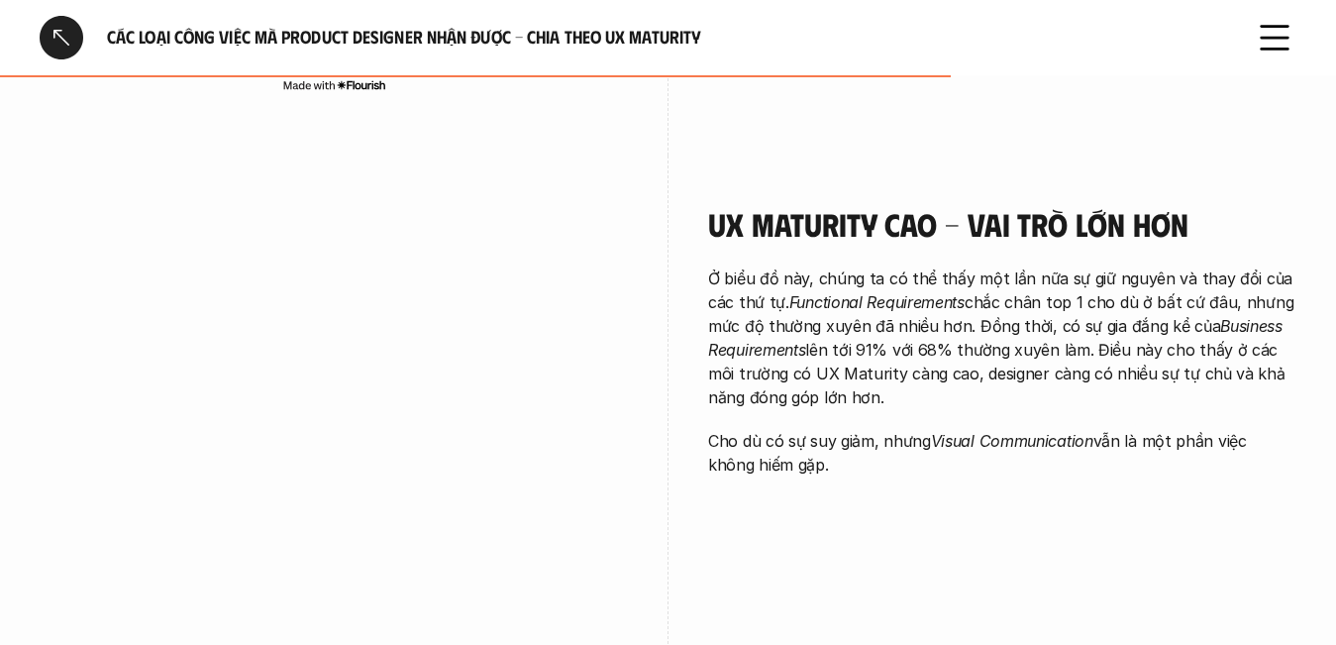
click at [956, 513] on div "UX Maturity cao - vai trò lớn hơn Ở biểu đồ này, chúng ta có thể thấy một lần n…" at bounding box center [668, 519] width 1257 height 726
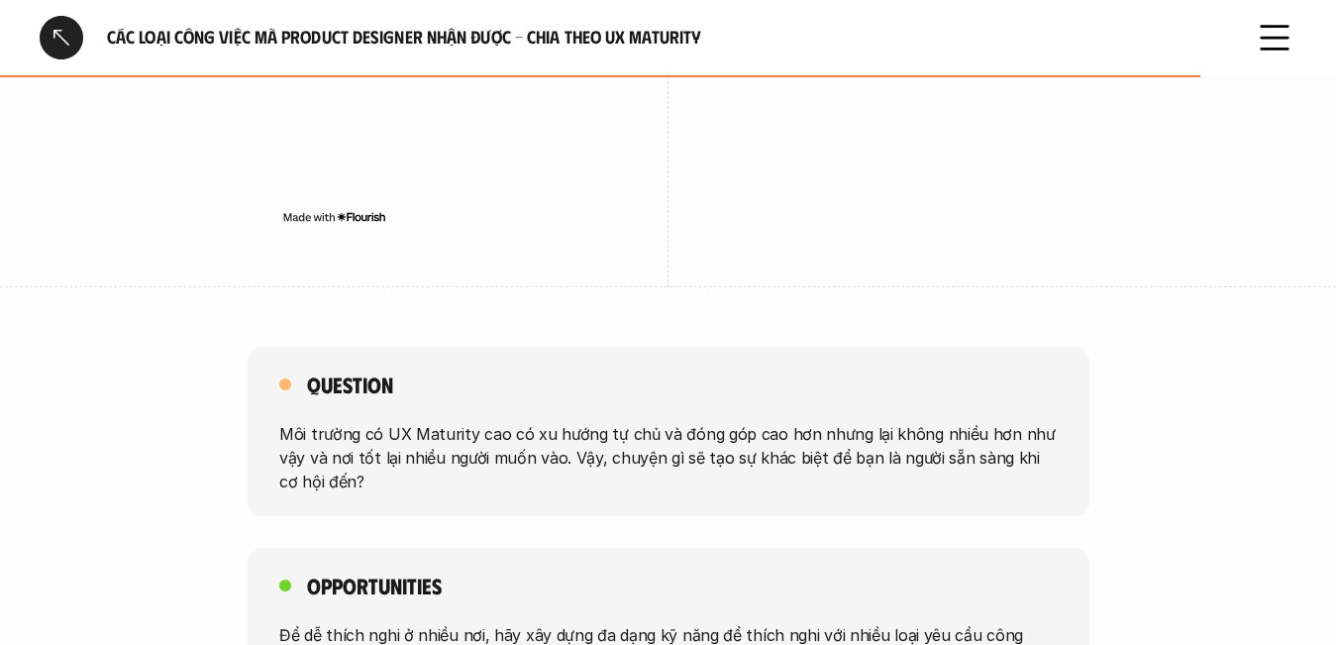
scroll to position [3170, 0]
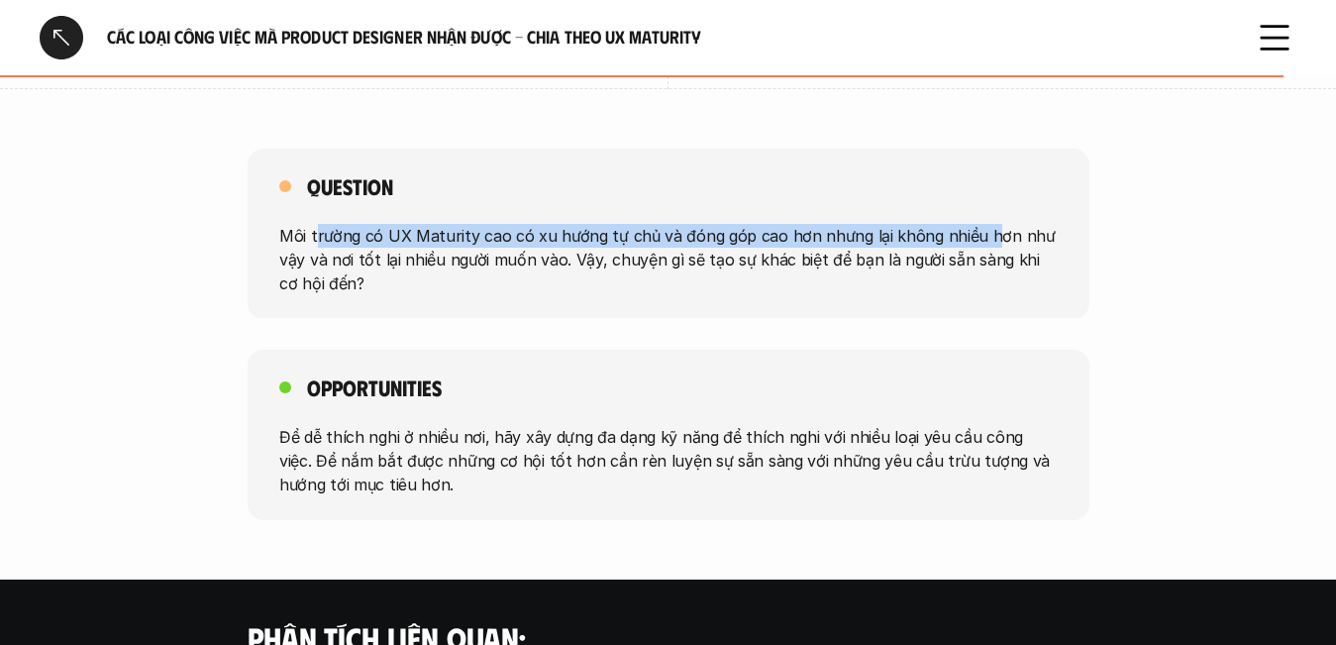
drag, startPoint x: 315, startPoint y: 210, endPoint x: 978, endPoint y: 203, distance: 662.8
click at [978, 223] on p "Môi trường có UX Maturity cao có xu hướng tự chủ và đóng góp cao hơn nhưng lại …" at bounding box center [668, 258] width 779 height 71
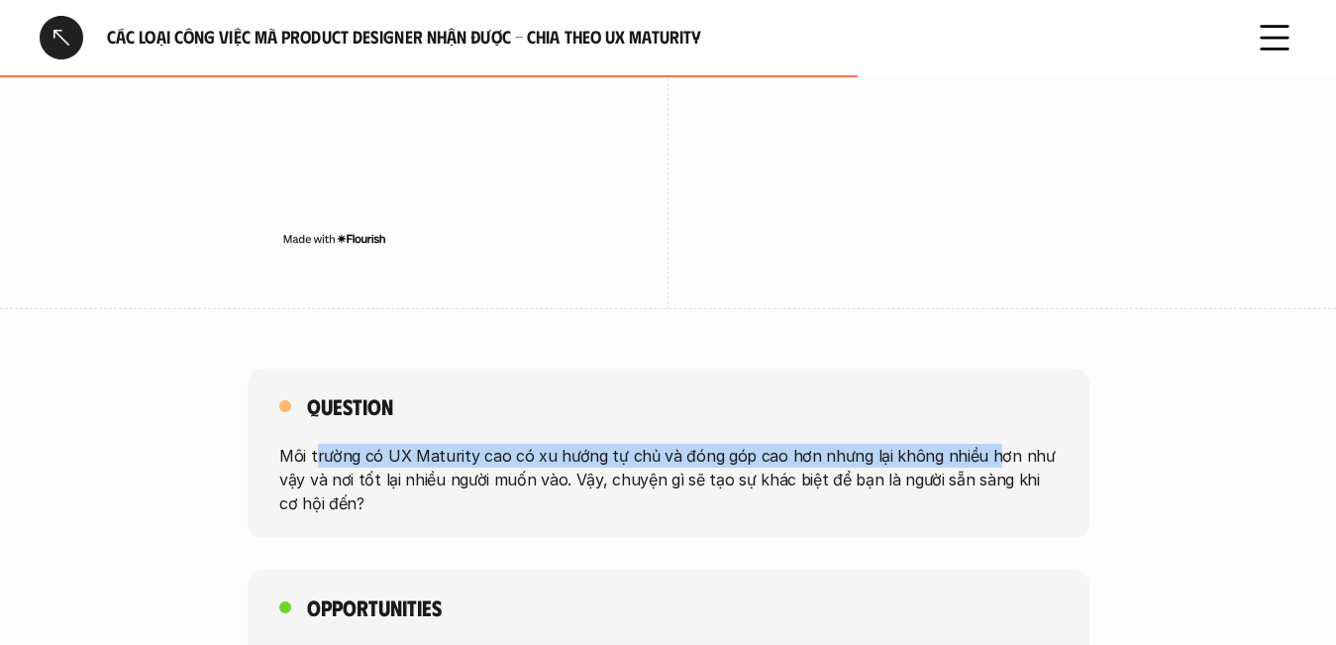
scroll to position [1960, 0]
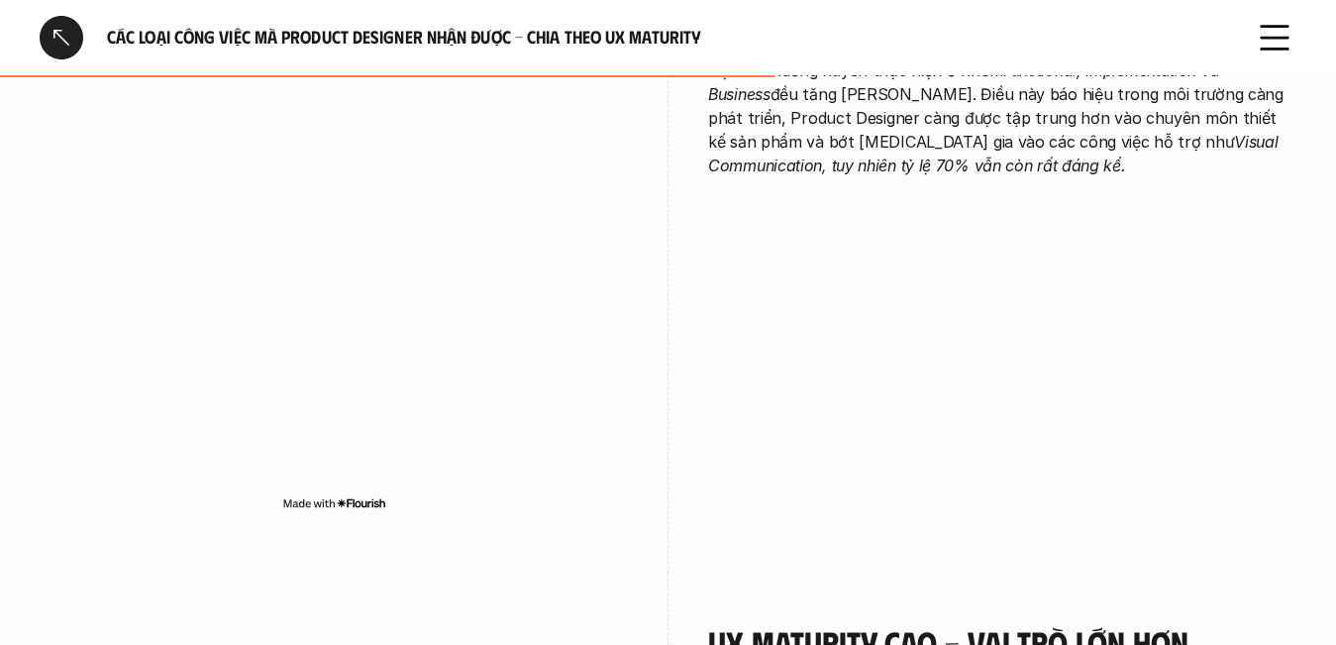
click at [62, 27] on div at bounding box center [62, 38] width 44 height 44
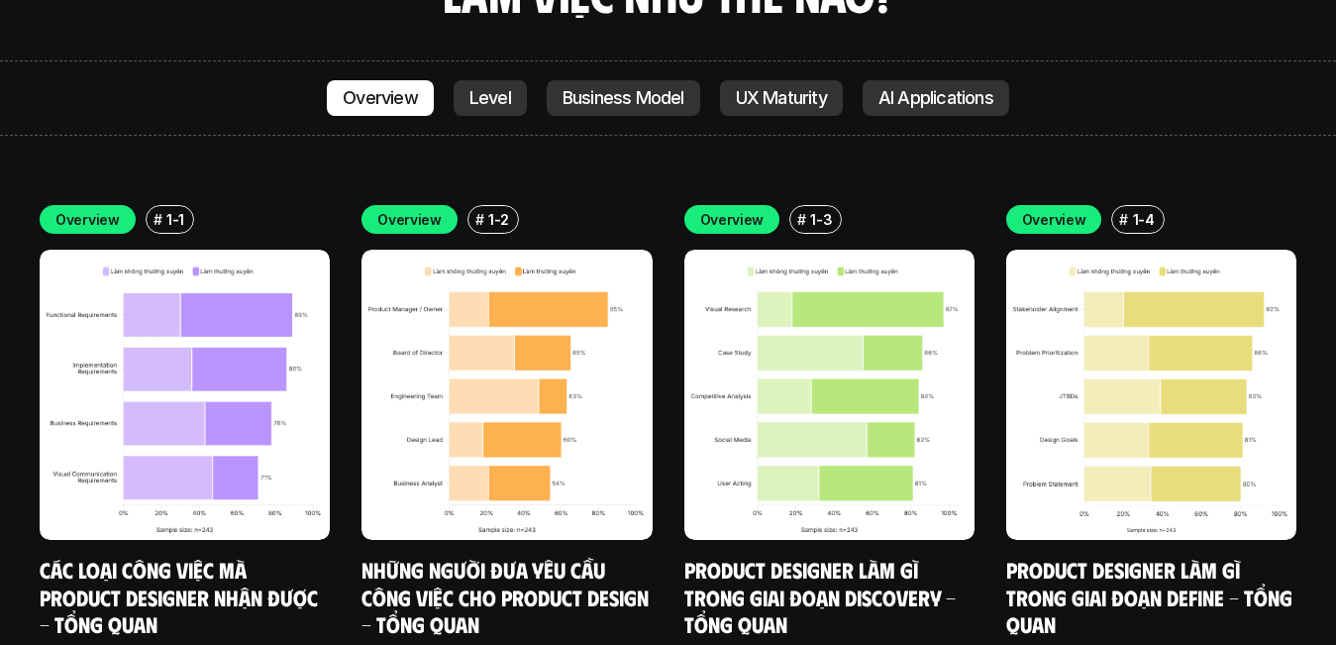
scroll to position [5339, 0]
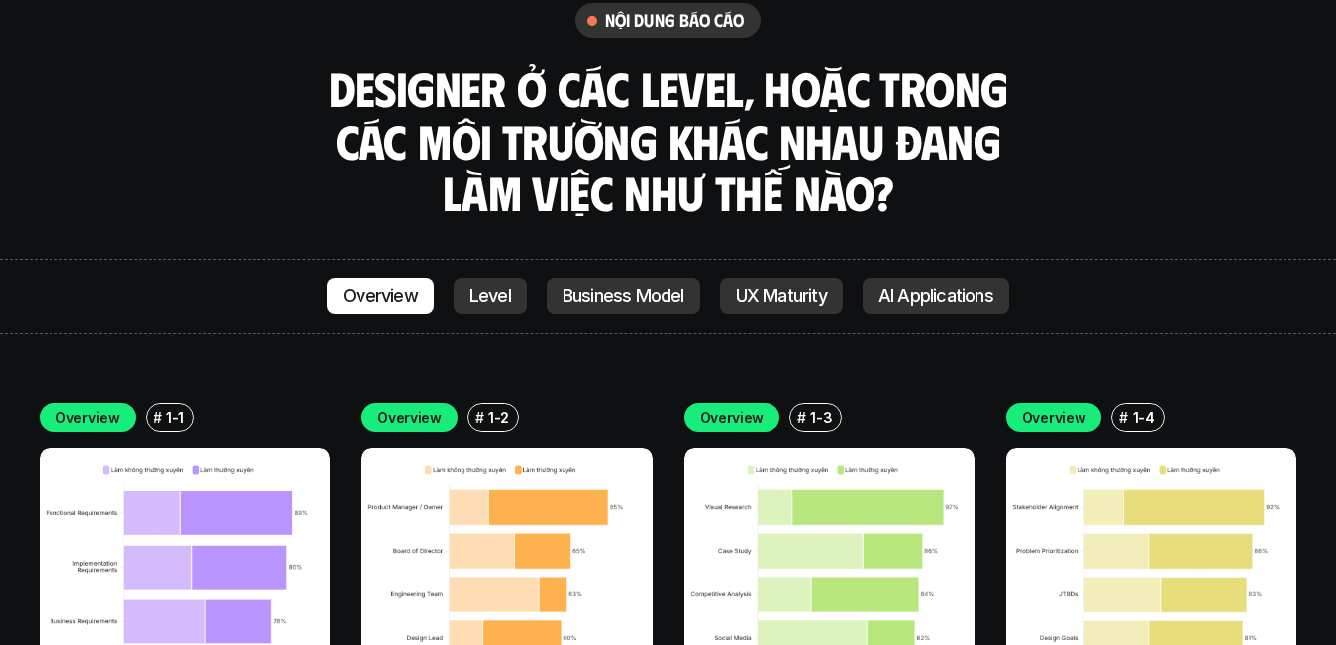
click at [488, 407] on p "1-2" at bounding box center [498, 417] width 21 height 21
click at [401, 407] on p "Overview" at bounding box center [409, 417] width 64 height 21
click at [435, 448] on img at bounding box center [507, 593] width 290 height 290
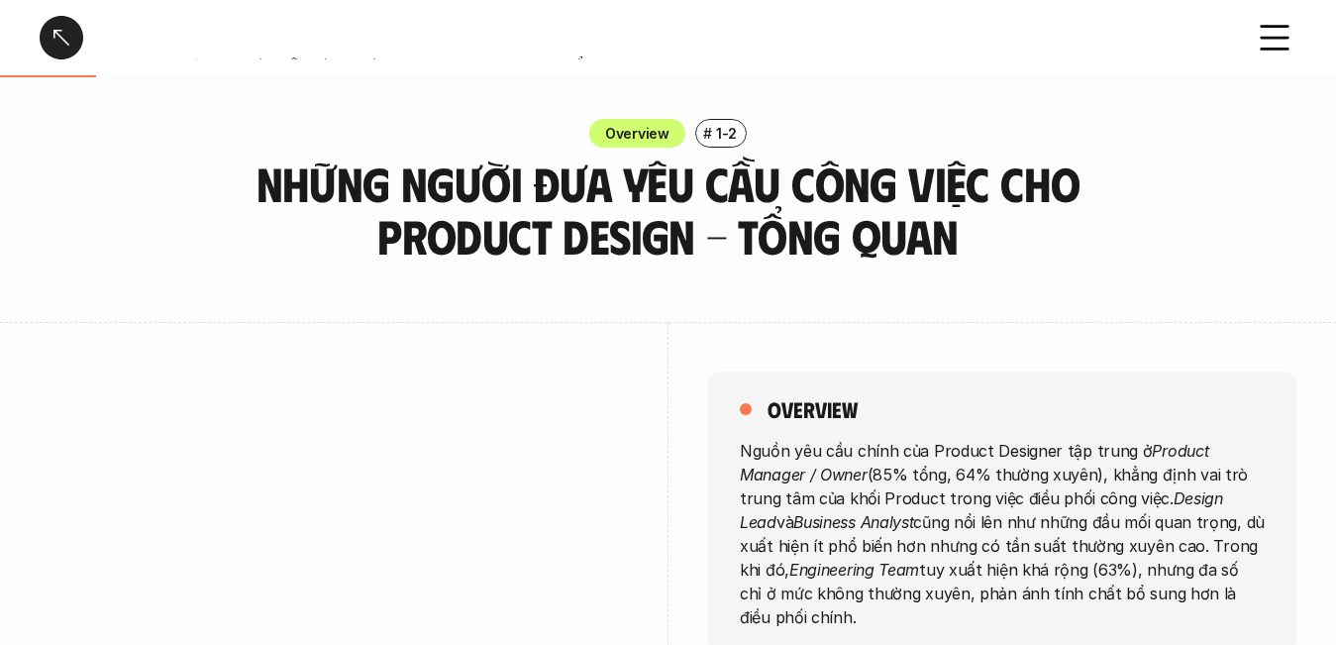
scroll to position [198, 0]
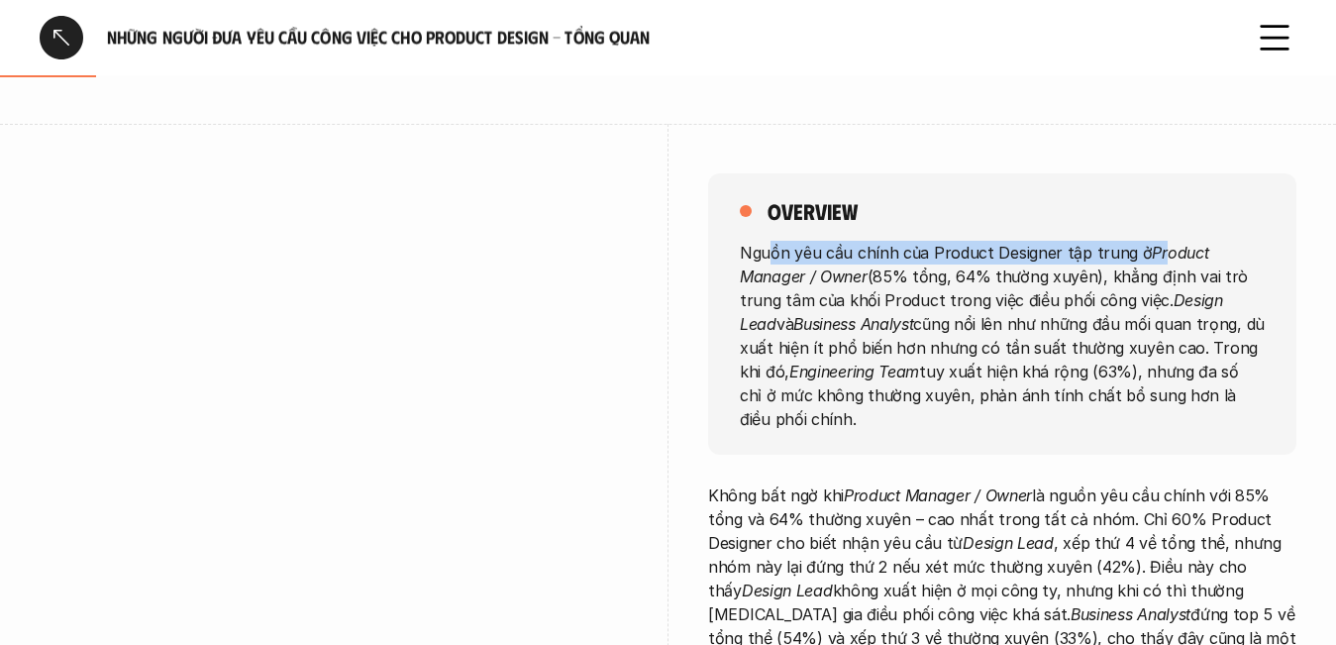
drag, startPoint x: 770, startPoint y: 260, endPoint x: 1158, endPoint y: 257, distance: 388.4
click at [1158, 257] on p "Nguồn yêu cầu chính của Product Designer tập trung ở Product Manager / Owner (8…" at bounding box center [1002, 335] width 525 height 190
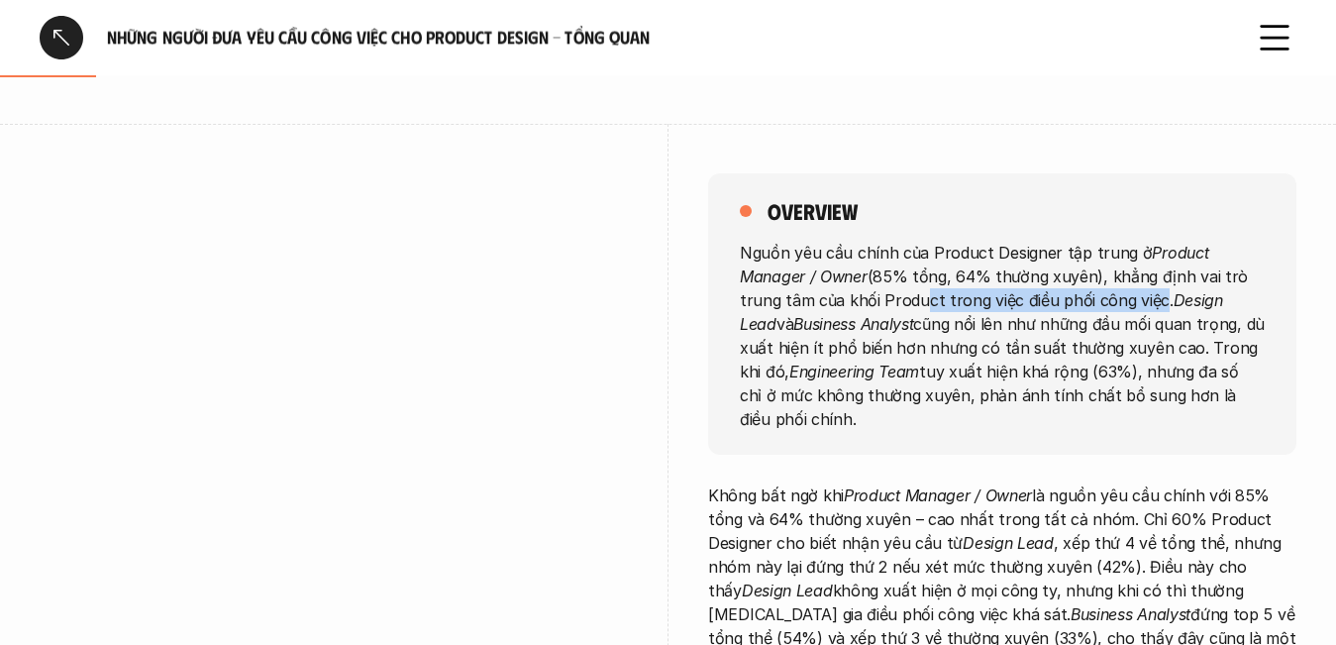
drag, startPoint x: 1143, startPoint y: 298, endPoint x: 910, endPoint y: 295, distance: 232.8
click at [910, 295] on p "Nguồn yêu cầu chính của Product Designer tập trung ở Product Manager / Owner (8…" at bounding box center [1002, 335] width 525 height 190
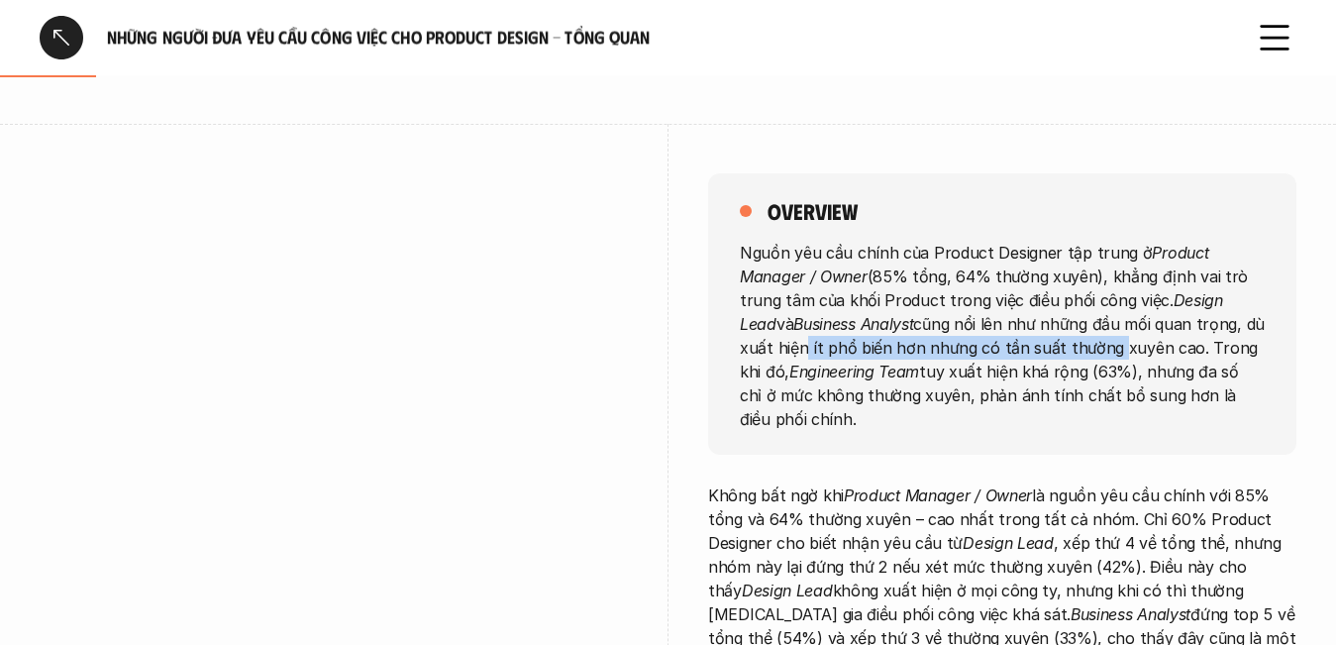
drag, startPoint x: 793, startPoint y: 347, endPoint x: 1108, endPoint y: 356, distance: 315.2
click at [1108, 356] on p "Nguồn yêu cầu chính của Product Designer tập trung ở Product Manager / Owner (8…" at bounding box center [1002, 335] width 525 height 190
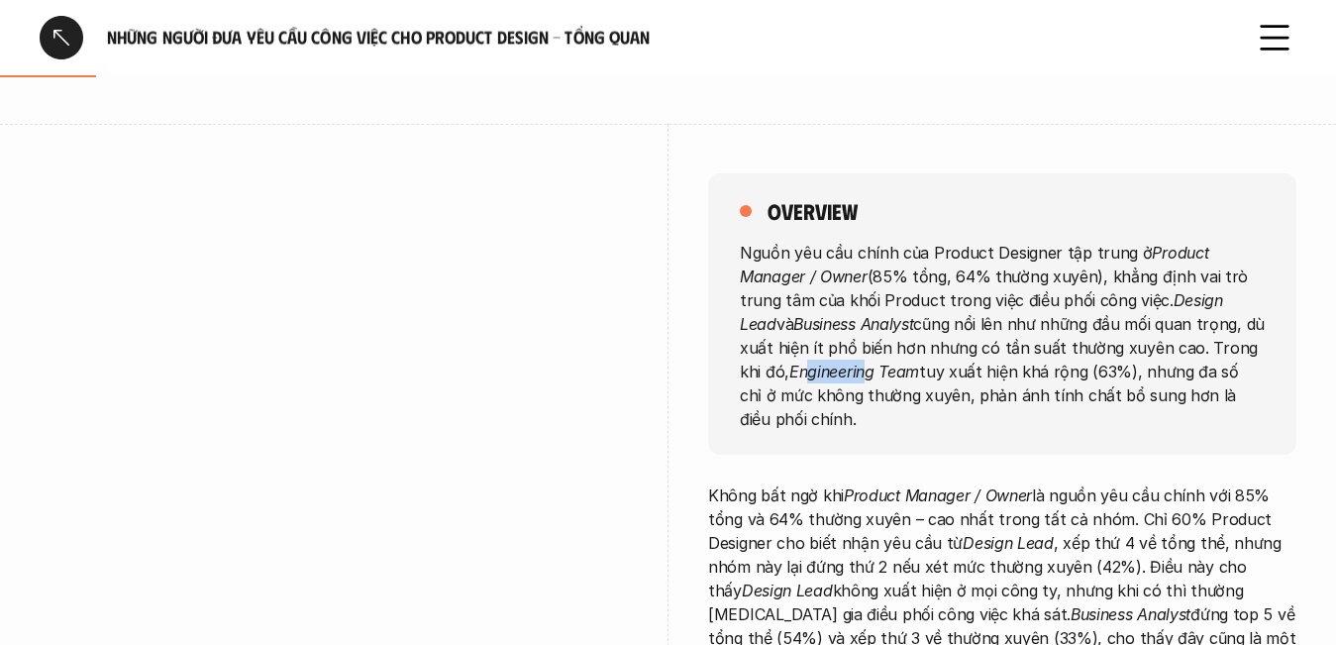
drag, startPoint x: 788, startPoint y: 370, endPoint x: 847, endPoint y: 371, distance: 59.5
click at [847, 371] on em "Engineering Team" at bounding box center [855, 371] width 130 height 20
drag, startPoint x: 975, startPoint y: 374, endPoint x: 1040, endPoint y: 373, distance: 65.4
click at [1040, 373] on p "Nguồn yêu cầu chính của Product Designer tập trung ở Product Manager / Owner (8…" at bounding box center [1002, 335] width 525 height 190
